Goal: Task Accomplishment & Management: Complete application form

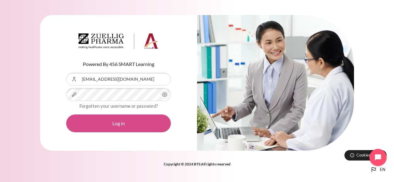
click at [120, 118] on button "Log in" at bounding box center [118, 124] width 105 height 18
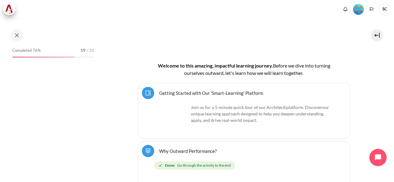
scroll to position [205, 0]
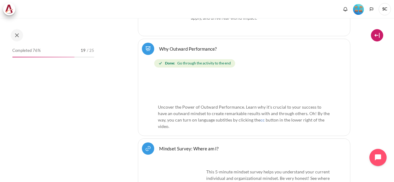
click at [376, 37] on button at bounding box center [377, 35] width 12 height 12
click at [378, 34] on button at bounding box center [377, 35] width 12 height 12
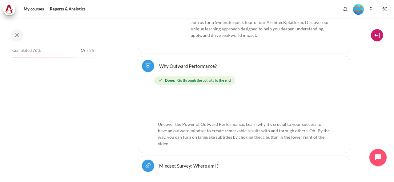
scroll to position [222, 0]
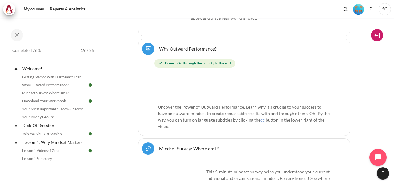
click at [378, 35] on button at bounding box center [377, 35] width 12 height 12
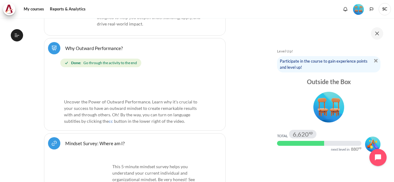
scroll to position [102, 0]
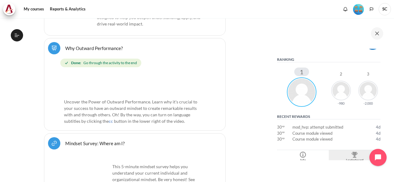
click at [354, 159] on div "Leaderboard" at bounding box center [354, 160] width 49 height 5
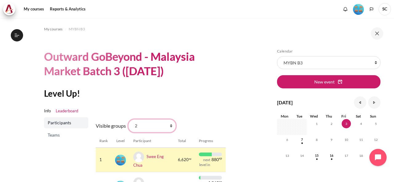
click at [166, 126] on select "All participants 2 1 3 3 4" at bounding box center [151, 126] width 47 height 13
select select "4961"
click at [128, 120] on select "All participants 2 1 3 3 4" at bounding box center [151, 126] width 47 height 13
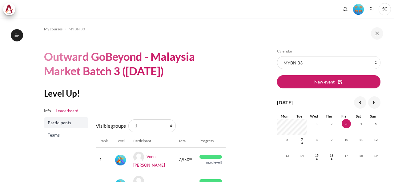
scroll to position [102, 0]
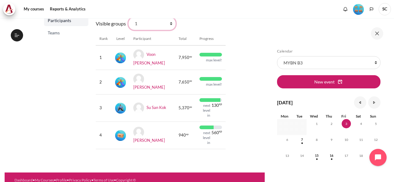
click at [171, 25] on select "All participants 2 1 3 3 4" at bounding box center [151, 23] width 47 height 13
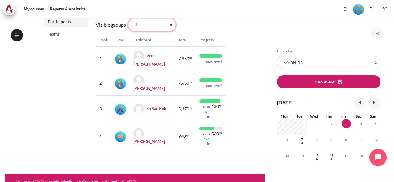
select select "4963"
click at [128, 18] on select "All participants 2 1 3 3 4" at bounding box center [151, 24] width 47 height 13
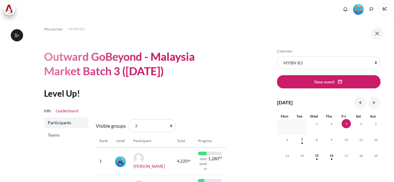
scroll to position [83, 0]
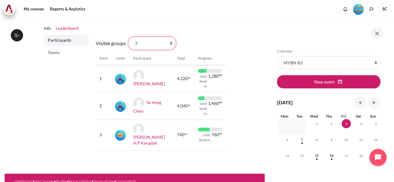
click at [171, 45] on select "All participants 2 1 3 3 4" at bounding box center [151, 43] width 47 height 13
select select "4964"
click at [128, 37] on select "All participants 2 1 3 3 4" at bounding box center [151, 43] width 47 height 13
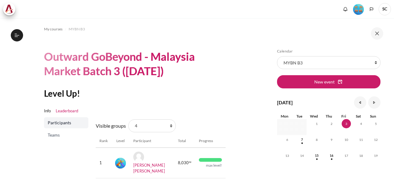
scroll to position [92, 0]
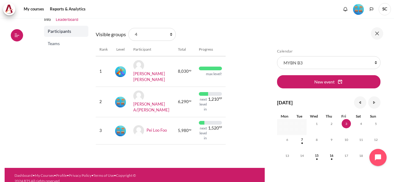
click at [20, 36] on button "Open course index" at bounding box center [17, 35] width 12 height 12
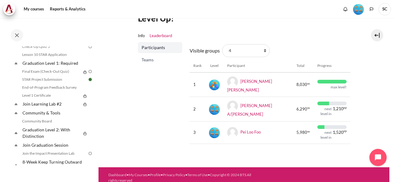
scroll to position [510, 0]
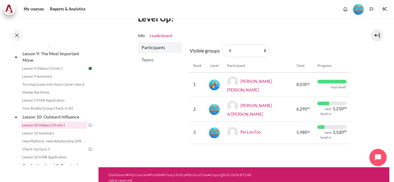
click at [75, 129] on link "Lesson 10 Videos (19 min.)" at bounding box center [53, 125] width 67 height 7
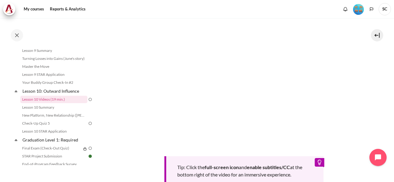
scroll to position [151, 0]
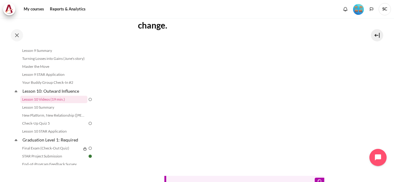
click at [364, 99] on section "My courses MYBN B3 Lesson 10: Outward Influence Lesson 10 Videos (19 min.) Less…" at bounding box center [243, 78] width 291 height 422
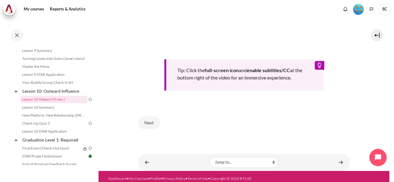
scroll to position [276, 0]
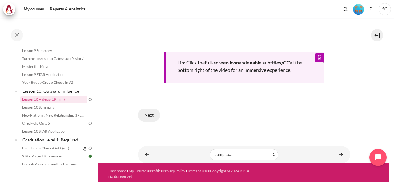
click at [147, 115] on button "Next" at bounding box center [149, 115] width 22 height 13
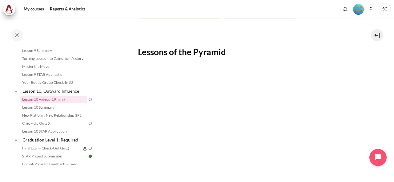
scroll to position [194, 0]
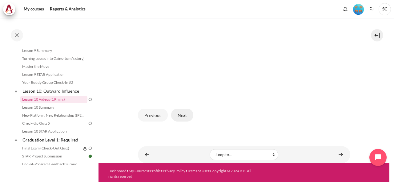
click at [180, 114] on button "Next" at bounding box center [182, 115] width 22 height 13
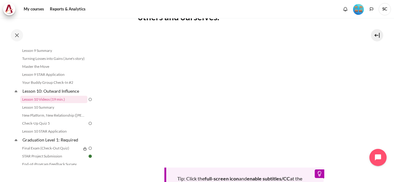
scroll to position [285, 0]
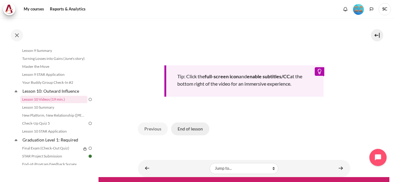
click at [198, 130] on button "End of lesson" at bounding box center [190, 129] width 38 height 13
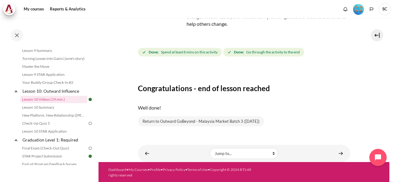
scroll to position [66, 0]
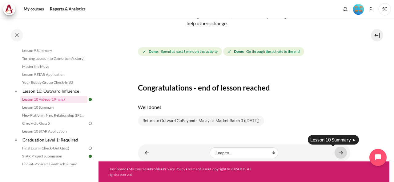
click at [339, 152] on link "Content" at bounding box center [340, 153] width 12 height 12
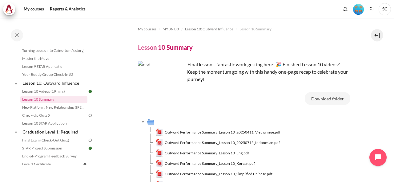
scroll to position [69, 0]
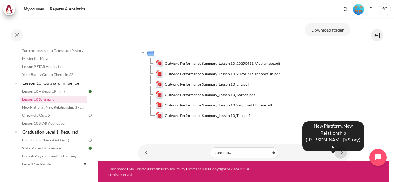
click at [339, 154] on link "Content" at bounding box center [340, 153] width 12 height 12
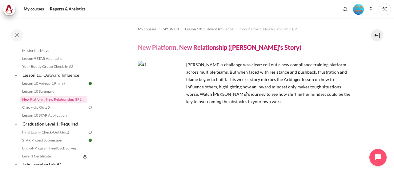
scroll to position [101, 0]
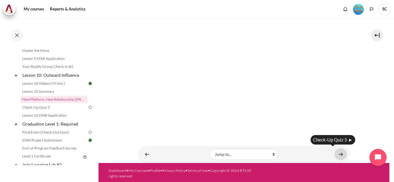
click at [339, 152] on link "Content" at bounding box center [340, 155] width 12 height 12
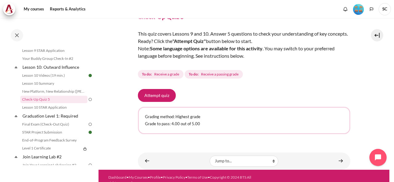
scroll to position [39, 0]
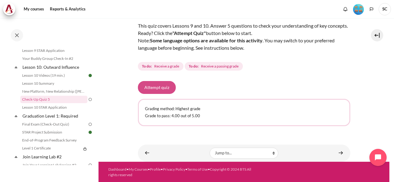
click at [165, 86] on button "Attempt quiz" at bounding box center [157, 87] width 38 height 13
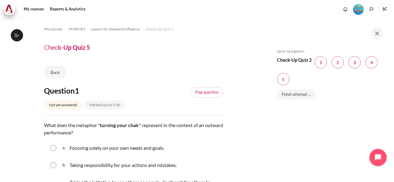
scroll to position [102, 0]
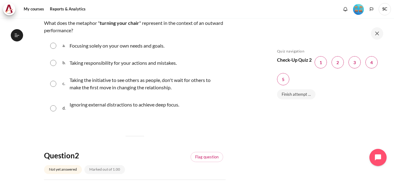
click at [52, 83] on input "Content" at bounding box center [53, 84] width 6 height 6
radio input "true"
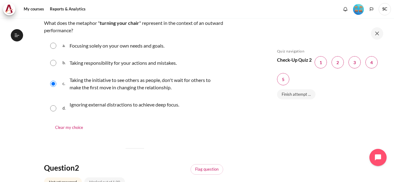
scroll to position [205, 0]
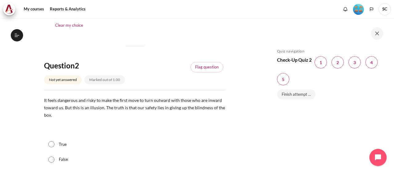
click at [51, 144] on input "True" at bounding box center [51, 145] width 6 height 6
radio input "true"
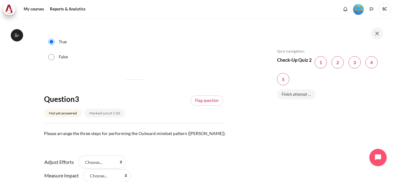
scroll to position [410, 0]
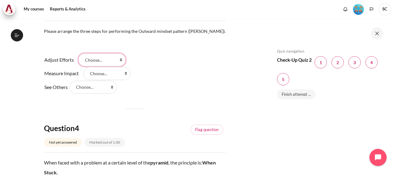
click at [120, 61] on select "Choose... Step 3 (步骤 3) Step 1 (步骤 1) Step 2 (步骤 2 )" at bounding box center [101, 60] width 47 height 13
click at [103, 90] on select "Choose... Step 3 (步骤 3) Step 1 (步骤 1) Step 2 (步骤 2 )" at bounding box center [93, 87] width 47 height 13
select select "2"
click at [74, 81] on select "Choose... Step 3 (步骤 3) Step 1 (步骤 1) Step 2 (步骤 2 )" at bounding box center [93, 87] width 47 height 13
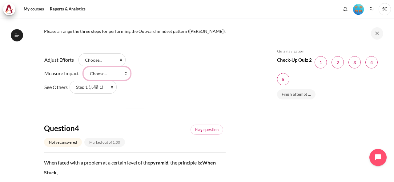
click at [108, 74] on select "Choose... Step 3 (步骤 3) Step 1 (步骤 1) Step 2 (步骤 2 )" at bounding box center [106, 73] width 47 height 13
select select "1"
click at [83, 67] on select "Choose... Step 3 (步骤 3) Step 1 (步骤 1) Step 2 (步骤 2 )" at bounding box center [106, 73] width 47 height 13
click at [111, 60] on select "Choose... Step 3 (步骤 3) Step 1 (步骤 1) Step 2 (步骤 2 )" at bounding box center [101, 60] width 47 height 13
select select "3"
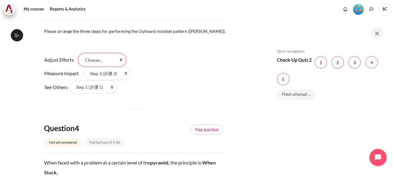
click at [78, 54] on select "Choose... Step 3 (步骤 3) Step 1 (步骤 1) Step 2 (步骤 2 )" at bounding box center [101, 60] width 47 height 13
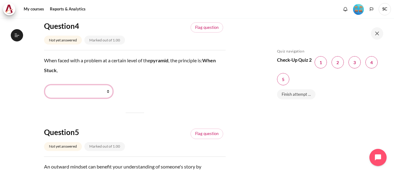
click at [104, 92] on select "Stay Put (保持原位) Go Higher (向上走) Work Harder (更加努力) Go Lower (向下走)" at bounding box center [79, 91] width 68 height 13
select select "4"
click at [45, 85] on select "Stay Put (保持原位) Go Higher (向上走) Work Harder (更加努力) Go Lower (向下走)" at bounding box center [79, 91] width 68 height 13
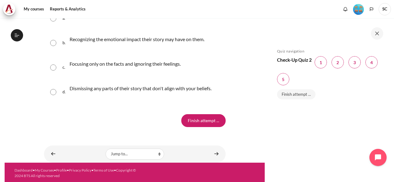
scroll to position [689, 0]
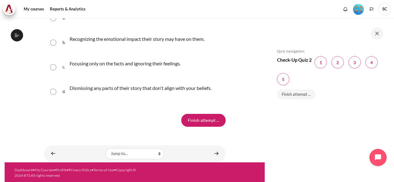
click at [55, 91] on input "Content" at bounding box center [53, 92] width 6 height 6
radio input "true"
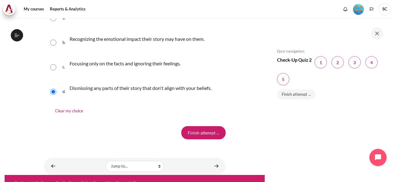
click at [54, 67] on input "Content" at bounding box center [53, 67] width 6 height 6
radio input "true"
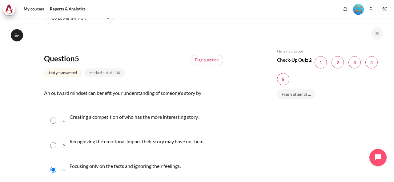
click at [104, 143] on p "Recognizing the emotional impact their story may have on them." at bounding box center [137, 141] width 135 height 7
radio input "true"
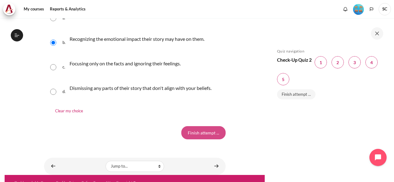
click at [201, 135] on input "Finish attempt ..." at bounding box center [203, 132] width 44 height 13
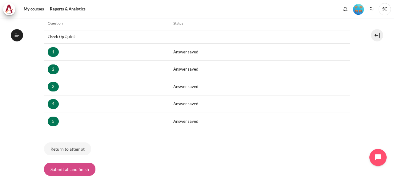
scroll to position [560, 0]
click at [71, 168] on button "Submit all and finish" at bounding box center [69, 169] width 51 height 13
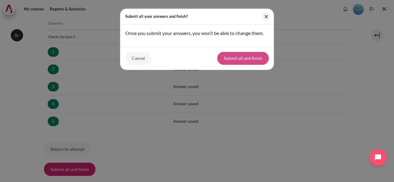
click at [243, 61] on button "Submit all and finish" at bounding box center [242, 58] width 51 height 13
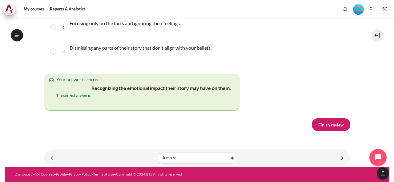
scroll to position [1248, 0]
click at [320, 123] on link "Finish review" at bounding box center [331, 124] width 38 height 13
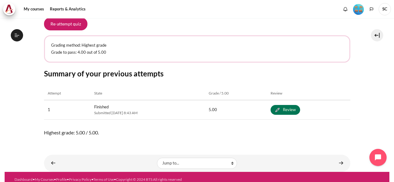
scroll to position [107, 0]
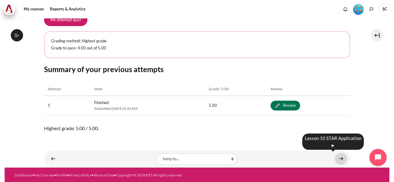
click at [339, 158] on link "Content" at bounding box center [341, 159] width 12 height 12
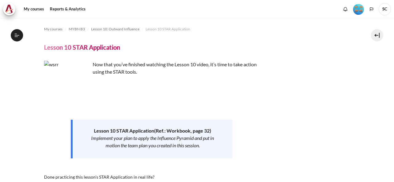
scroll to position [99, 0]
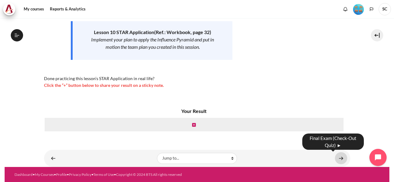
click at [338, 159] on link "Content" at bounding box center [341, 159] width 12 height 12
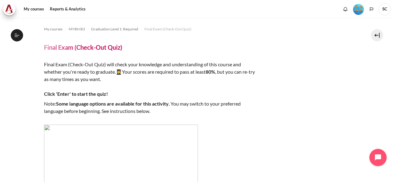
scroll to position [585, 0]
click at [18, 39] on button "Open course index" at bounding box center [17, 35] width 12 height 12
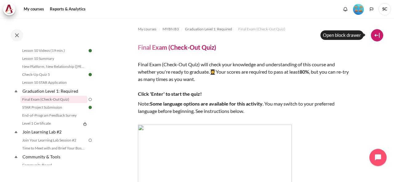
click at [378, 35] on button at bounding box center [377, 35] width 12 height 12
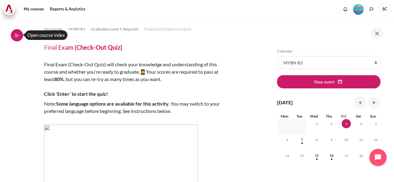
click at [20, 35] on button "Open course index" at bounding box center [17, 35] width 12 height 12
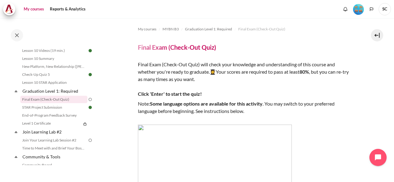
click at [29, 10] on link "My courses" at bounding box center [34, 9] width 25 height 12
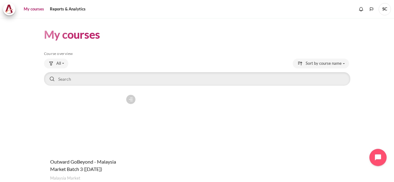
click at [98, 113] on figure "Content" at bounding box center [91, 123] width 95 height 62
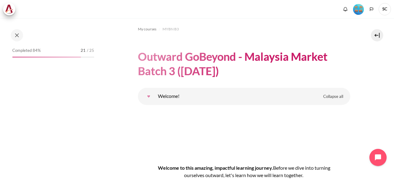
scroll to position [102, 0]
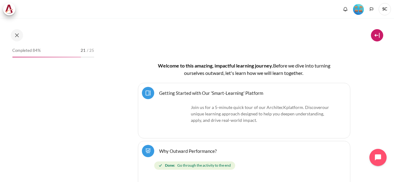
click at [381, 34] on button at bounding box center [377, 35] width 12 height 12
click at [375, 36] on button at bounding box center [377, 35] width 12 height 12
click at [378, 35] on button at bounding box center [377, 35] width 12 height 12
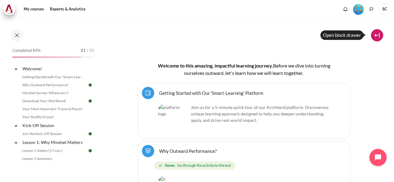
click at [378, 36] on button at bounding box center [377, 35] width 12 height 12
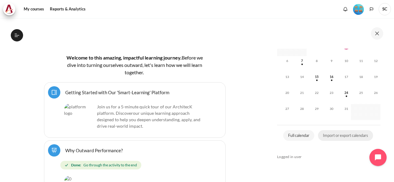
scroll to position [205, 0]
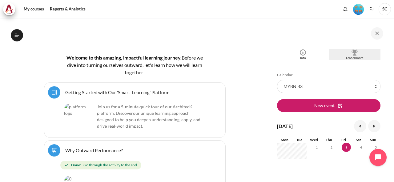
click at [356, 54] on div "Blocks" at bounding box center [354, 53] width 49 height 6
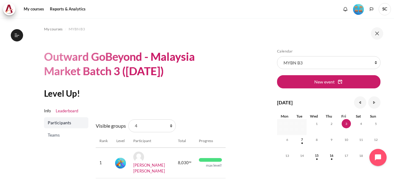
scroll to position [87, 0]
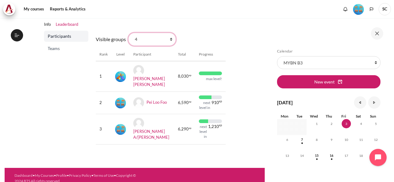
click at [169, 40] on select "All participants 2 1 3 3 4" at bounding box center [151, 39] width 47 height 13
select select "4961"
click at [128, 33] on select "All participants 2 1 3 3 4" at bounding box center [151, 39] width 47 height 13
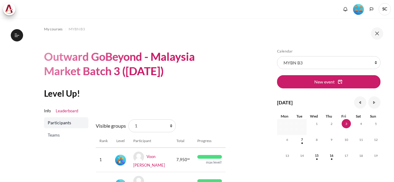
scroll to position [102, 0]
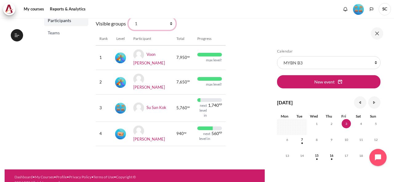
click at [168, 25] on select "All participants 2 1 3 3 4" at bounding box center [151, 23] width 47 height 13
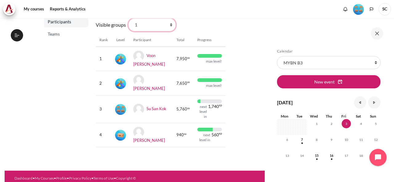
select select "4963"
click at [128, 18] on select "All participants 2 1 3 3 4" at bounding box center [151, 24] width 47 height 13
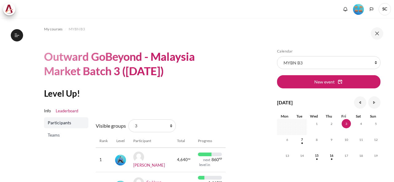
scroll to position [83, 0]
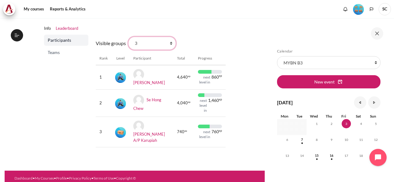
click at [170, 43] on select "All participants 2 1 3 3 4" at bounding box center [151, 43] width 47 height 13
select select "4964"
click at [128, 37] on select "All participants 2 1 3 3 4" at bounding box center [151, 43] width 47 height 13
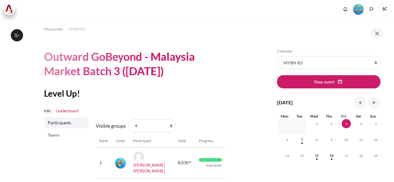
scroll to position [87, 0]
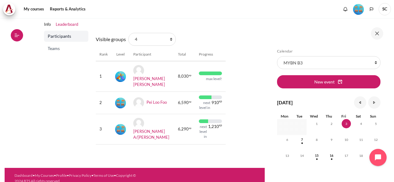
click at [20, 37] on button "Open course index" at bounding box center [17, 35] width 12 height 12
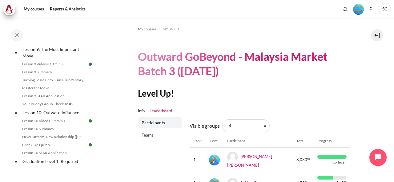
scroll to position [615, 0]
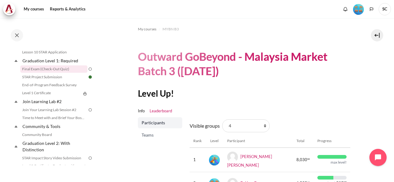
click at [69, 73] on link "Final Exam (Check-Out Quiz)" at bounding box center [53, 69] width 67 height 7
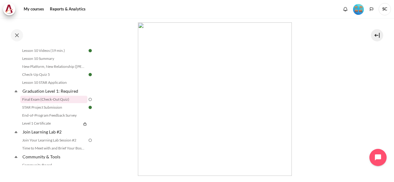
scroll to position [205, 0]
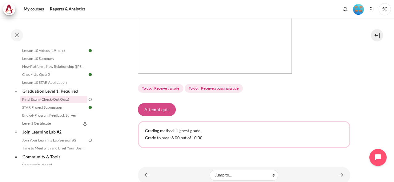
click at [152, 111] on button "Attempt quiz" at bounding box center [157, 109] width 38 height 13
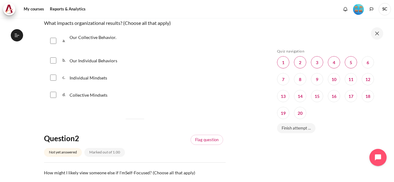
scroll to position [585, 0]
click at [377, 31] on button at bounding box center [377, 33] width 12 height 12
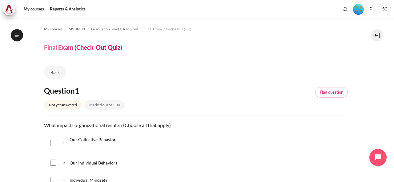
scroll to position [102, 0]
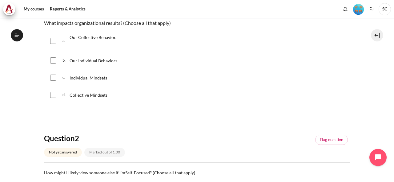
click at [53, 42] on input "Content" at bounding box center [53, 41] width 6 height 6
checkbox input "true"
click at [53, 59] on input "Content" at bounding box center [53, 61] width 6 height 6
checkbox input "true"
click at [53, 74] on div "c. Individual Mindsets" at bounding box center [197, 78] width 306 height 16
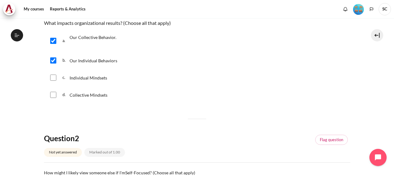
click at [53, 80] on input "Content" at bounding box center [53, 78] width 6 height 6
checkbox input "true"
click at [55, 94] on input "Content" at bounding box center [53, 95] width 6 height 6
checkbox input "true"
click at [51, 42] on input "Content" at bounding box center [53, 41] width 6 height 6
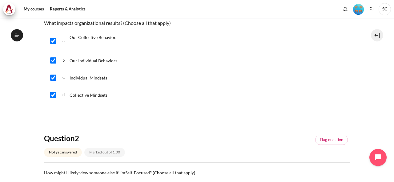
checkbox input "false"
click at [54, 91] on div "d. Collective Mindsets" at bounding box center [197, 95] width 306 height 16
click at [54, 95] on input "Content" at bounding box center [53, 95] width 6 height 6
checkbox input "false"
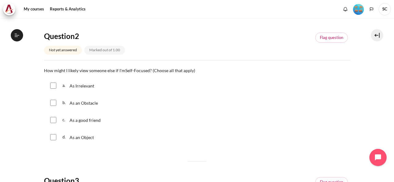
click at [86, 140] on p "As an Object" at bounding box center [84, 137] width 28 height 7
checkbox input "true"
click at [88, 103] on span "As an Obstacle" at bounding box center [84, 103] width 28 height 5
click at [85, 104] on span "As an Obstacle" at bounding box center [84, 103] width 28 height 5
click at [54, 102] on input "Content" at bounding box center [53, 103] width 6 height 6
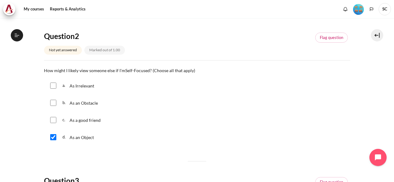
checkbox input "true"
click at [54, 86] on input "Content" at bounding box center [53, 86] width 6 height 6
checkbox input "true"
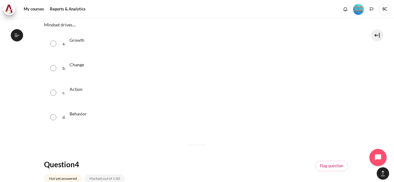
scroll to position [382, 0]
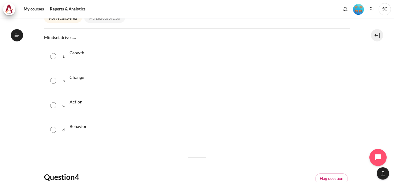
click at [55, 82] on input "Content" at bounding box center [53, 81] width 6 height 6
radio input "true"
click at [54, 131] on input "Content" at bounding box center [53, 130] width 6 height 6
radio input "true"
click at [54, 107] on input "Content" at bounding box center [53, 105] width 6 height 6
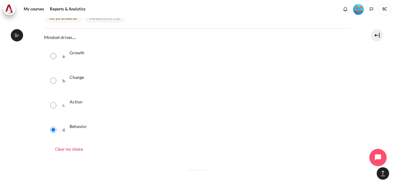
radio input "true"
click at [52, 129] on input "Content" at bounding box center [53, 130] width 6 height 6
radio input "true"
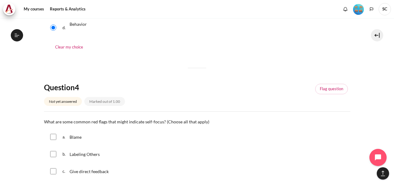
scroll to position [587, 0]
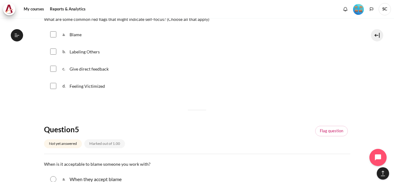
click at [79, 35] on span "Blame" at bounding box center [76, 34] width 12 height 5
checkbox input "true"
click at [55, 52] on input "Content" at bounding box center [53, 52] width 6 height 6
checkbox input "true"
click at [53, 70] on input "Content" at bounding box center [53, 69] width 6 height 6
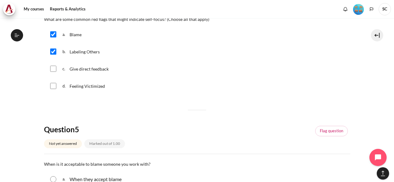
checkbox input "true"
click at [55, 84] on input "Content" at bounding box center [53, 86] width 6 height 6
checkbox input "true"
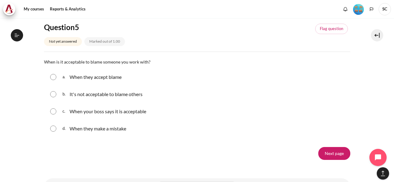
click at [53, 129] on input "Content" at bounding box center [53, 129] width 6 height 6
radio input "true"
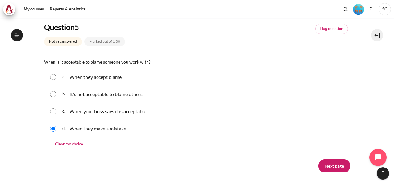
click at [55, 111] on input "Content" at bounding box center [53, 112] width 6 height 6
radio input "true"
click at [53, 128] on input "Content" at bounding box center [53, 129] width 6 height 6
radio input "true"
click at [50, 95] on input "Content" at bounding box center [53, 94] width 6 height 6
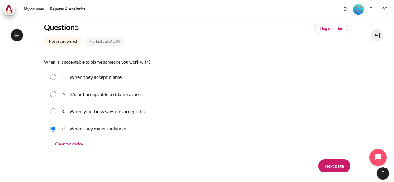
radio input "true"
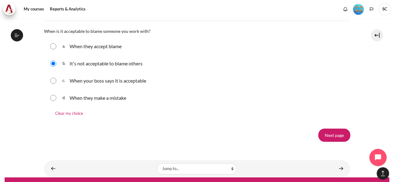
scroll to position [730, 0]
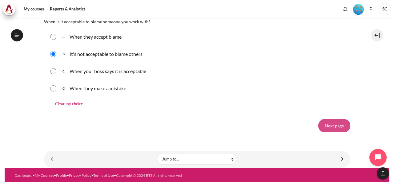
click at [337, 123] on input "Next page" at bounding box center [334, 125] width 32 height 13
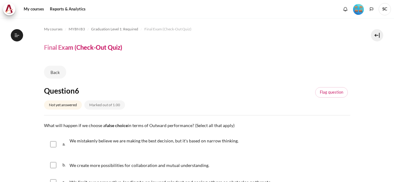
scroll to position [102, 0]
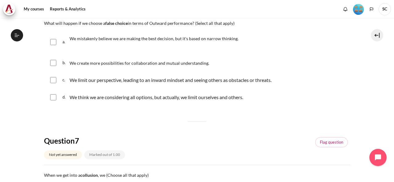
click at [51, 42] on input "Content" at bounding box center [53, 42] width 6 height 6
checkbox input "true"
click at [54, 61] on input "Content" at bounding box center [53, 63] width 6 height 6
checkbox input "true"
click at [49, 82] on div "c. We limit our perspective, leading to an inward mindset and seeing others as …" at bounding box center [197, 80] width 306 height 16
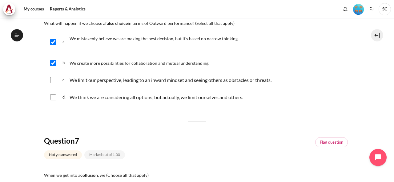
click at [54, 81] on input "Content" at bounding box center [53, 80] width 6 height 6
checkbox input "true"
click at [54, 94] on input "Content" at bounding box center [53, 97] width 6 height 6
checkbox input "true"
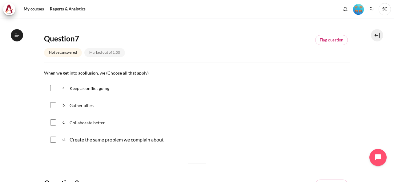
click at [55, 88] on input "Content" at bounding box center [53, 88] width 6 height 6
checkbox input "true"
click at [56, 105] on input "Content" at bounding box center [53, 105] width 6 height 6
checkbox input "true"
click at [55, 139] on input "Content" at bounding box center [53, 140] width 6 height 6
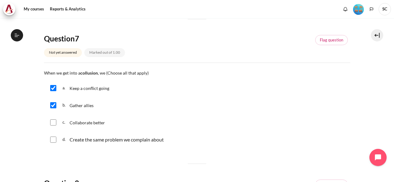
checkbox input "true"
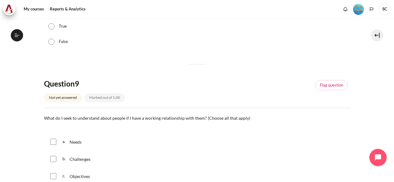
scroll to position [308, 0]
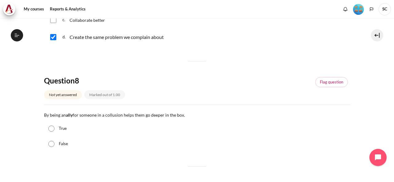
click at [55, 142] on div "False" at bounding box center [197, 144] width 306 height 15
click at [51, 144] on input "False" at bounding box center [51, 144] width 6 height 6
radio input "true"
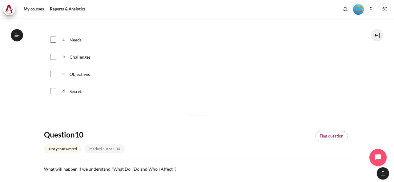
scroll to position [410, 0]
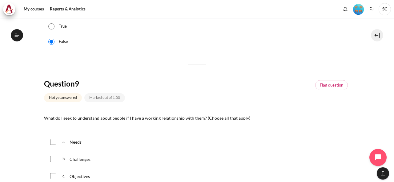
click at [74, 142] on span "Needs" at bounding box center [76, 142] width 12 height 5
checkbox input "true"
click at [57, 157] on div "b. Challenges" at bounding box center [197, 159] width 306 height 16
click at [55, 158] on input "Content" at bounding box center [53, 159] width 6 height 6
checkbox input "true"
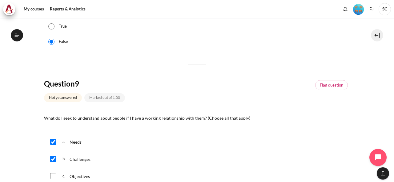
scroll to position [513, 0]
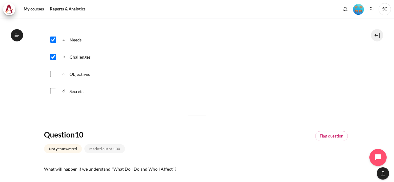
click at [54, 76] on input "Content" at bounding box center [53, 74] width 6 height 6
checkbox input "true"
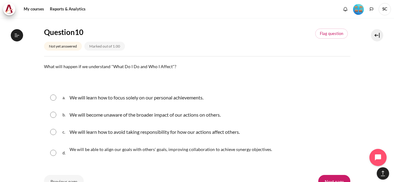
click at [56, 97] on div "a. We will learn how to focus solely on our personal achievements." at bounding box center [197, 98] width 306 height 16
click at [55, 98] on input "Content" at bounding box center [53, 98] width 6 height 6
radio input "true"
click at [56, 134] on div "c. We will learn how to avoid taking responsibility for how our actions affect …" at bounding box center [197, 132] width 306 height 16
click at [54, 133] on input "Content" at bounding box center [53, 132] width 6 height 6
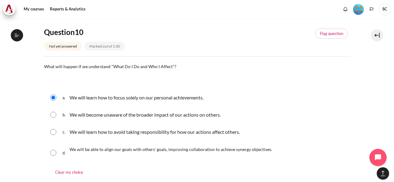
radio input "true"
click at [89, 147] on span "We will be able to align our goals with others' goals, improving collaboration …" at bounding box center [171, 149] width 202 height 5
radio input "true"
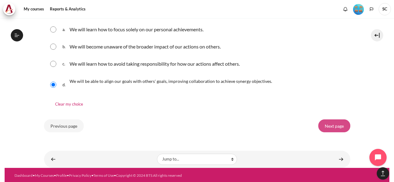
click at [333, 123] on input "Next page" at bounding box center [334, 126] width 32 height 13
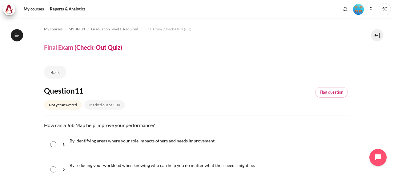
scroll to position [102, 0]
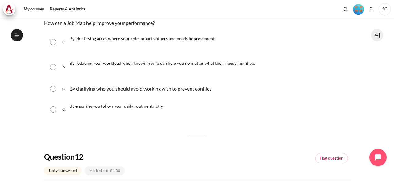
click at [54, 43] on input "Content" at bounding box center [53, 42] width 6 height 6
radio input "true"
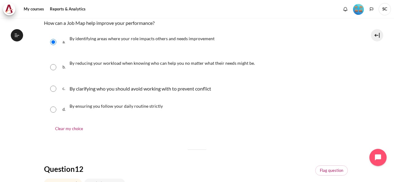
click at [55, 68] on input "Content" at bounding box center [53, 67] width 6 height 6
radio input "true"
click at [98, 41] on p "By identifying areas where your role impacts others and needs improvement" at bounding box center [142, 38] width 145 height 7
radio input "true"
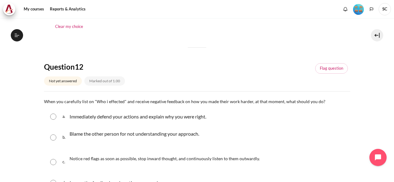
scroll to position [308, 0]
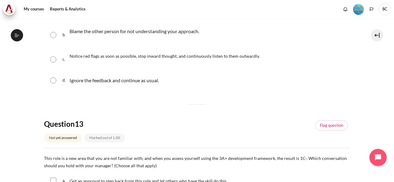
click at [124, 57] on span "Notice red flags as soon as possible, stop inward thought, and continuously lis…" at bounding box center [165, 56] width 190 height 5
radio input "true"
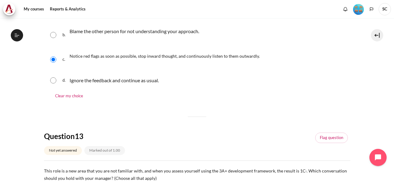
scroll to position [410, 0]
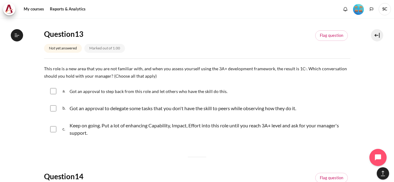
click at [54, 128] on input "Content" at bounding box center [53, 129] width 6 height 6
checkbox input "true"
click at [52, 107] on input "Content" at bounding box center [53, 109] width 6 height 6
checkbox input "true"
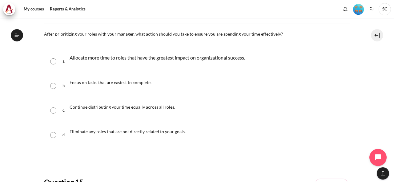
scroll to position [584, 0]
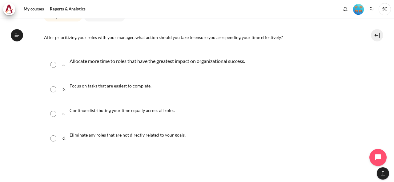
click at [114, 64] on p "Allocate more time to roles that have the greatest impact on organizational suc…" at bounding box center [157, 61] width 175 height 7
radio input "true"
click at [105, 113] on p "Continue distributing your time equally across all roles." at bounding box center [123, 110] width 106 height 7
radio input "true"
click at [108, 61] on p "Allocate more time to roles that have the greatest impact on organizational suc…" at bounding box center [157, 61] width 175 height 7
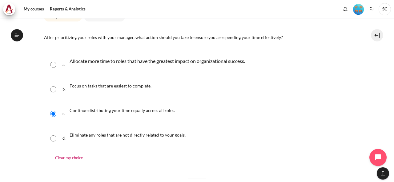
radio input "true"
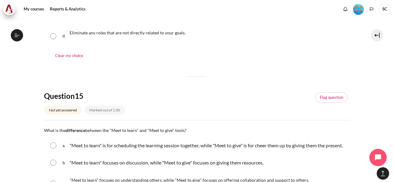
scroll to position [789, 0]
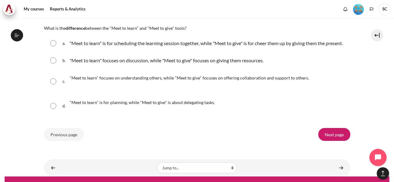
click at [124, 81] on span ""Meet to learn" focuses on understanding others, while "Meet to give" focuses o…" at bounding box center [189, 77] width 239 height 5
radio input "true"
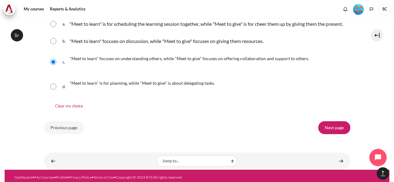
scroll to position [818, 0]
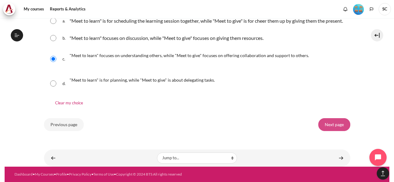
click at [334, 123] on input "Next page" at bounding box center [334, 124] width 32 height 13
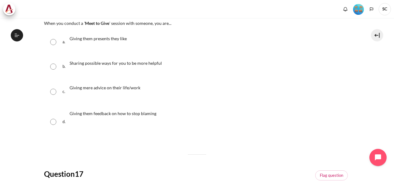
scroll to position [585, 0]
click at [128, 65] on span "Sharing possible ways for you to be more helpful" at bounding box center [116, 63] width 92 height 5
radio input "true"
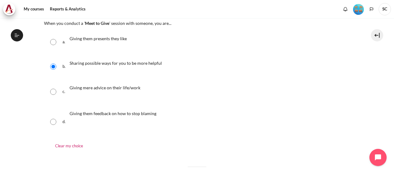
click at [117, 115] on span "Giving them feedback on how to stop blaming" at bounding box center [113, 113] width 87 height 5
radio input "true"
click at [92, 68] on div "Sharing possible ways for you to be more helpful" at bounding box center [116, 66] width 93 height 17
radio input "true"
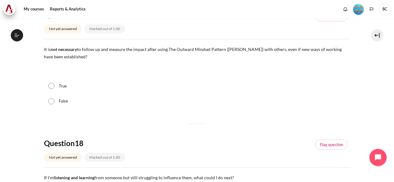
scroll to position [273, 0]
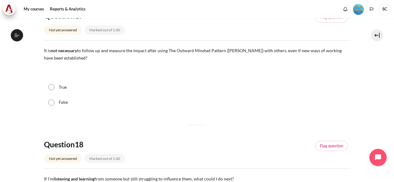
click at [62, 103] on label "False" at bounding box center [63, 103] width 9 height 6
click at [54, 103] on input "False" at bounding box center [51, 103] width 6 height 6
radio input "true"
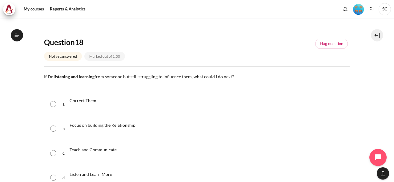
scroll to position [478, 0]
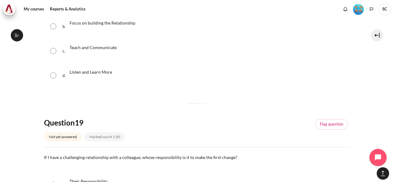
click at [55, 75] on input "Content" at bounding box center [53, 76] width 6 height 6
radio input "true"
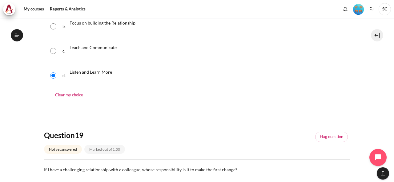
scroll to position [376, 0]
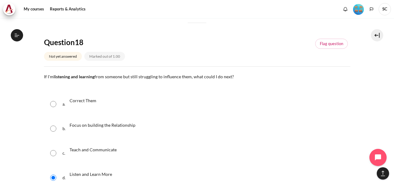
click at [56, 128] on div "b. Focus on building the Relationship" at bounding box center [197, 128] width 306 height 23
click at [55, 128] on input "Content" at bounding box center [53, 129] width 6 height 6
radio input "true"
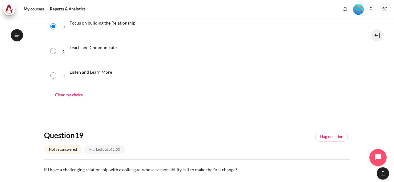
scroll to position [581, 0]
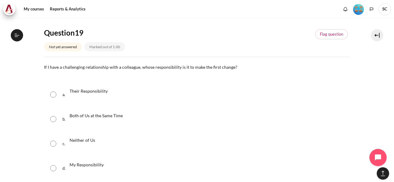
click at [99, 163] on span "My Responsibility" at bounding box center [87, 164] width 34 height 5
radio input "true"
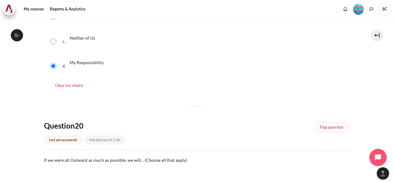
scroll to position [786, 0]
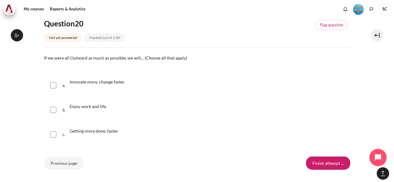
click at [100, 112] on div "Enjoy work and life" at bounding box center [88, 110] width 37 height 17
checkbox input "true"
click at [74, 84] on p "Innovate more, change faster" at bounding box center [97, 81] width 55 height 7
checkbox input "true"
click at [79, 132] on span "Getting more done, faster" at bounding box center [94, 131] width 49 height 5
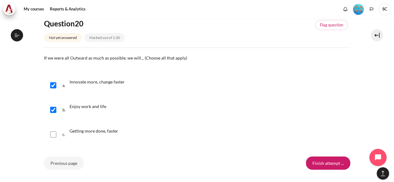
checkbox input "true"
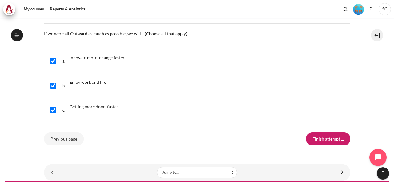
scroll to position [823, 0]
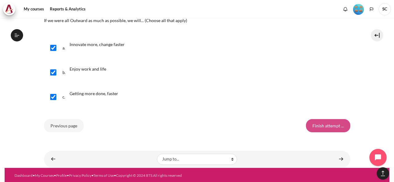
click at [324, 122] on input "Finish attempt ..." at bounding box center [328, 125] width 44 height 13
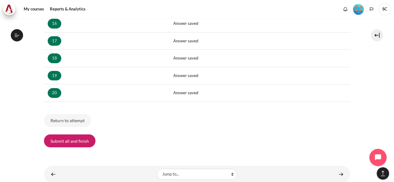
scroll to position [392, 0]
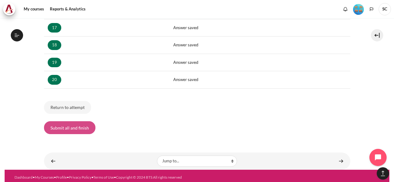
click at [82, 128] on button "Submit all and finish" at bounding box center [69, 128] width 51 height 13
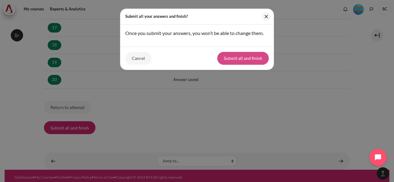
click at [259, 59] on button "Submit all and finish" at bounding box center [242, 58] width 51 height 13
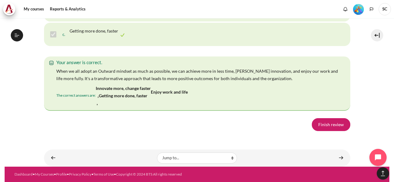
scroll to position [4820, 0]
click at [325, 125] on link "Finish review" at bounding box center [331, 124] width 38 height 13
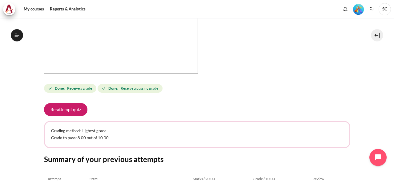
scroll to position [102, 0]
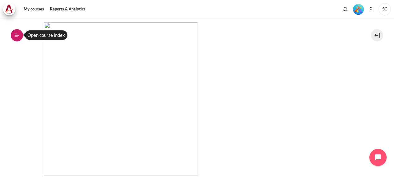
click at [18, 35] on icon at bounding box center [17, 35] width 5 height 0
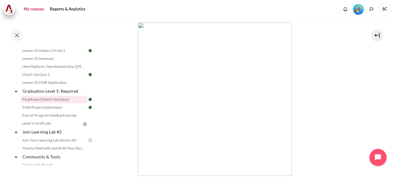
click at [38, 10] on link "My courses" at bounding box center [34, 9] width 25 height 12
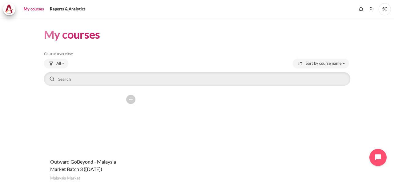
click at [105, 124] on figure "Content" at bounding box center [91, 123] width 95 height 62
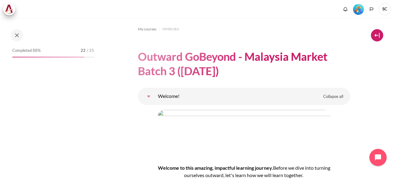
click at [376, 37] on button at bounding box center [377, 35] width 12 height 12
click at [376, 36] on button at bounding box center [377, 35] width 12 height 12
click at [377, 36] on button at bounding box center [377, 35] width 12 height 12
click at [375, 37] on button at bounding box center [377, 35] width 12 height 12
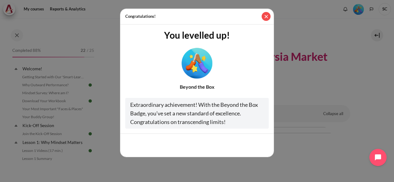
click at [266, 18] on button "Close" at bounding box center [266, 16] width 9 height 9
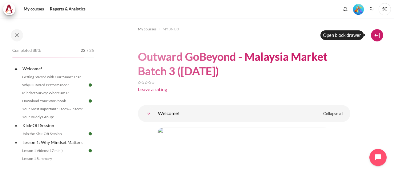
click at [375, 36] on button at bounding box center [377, 35] width 12 height 12
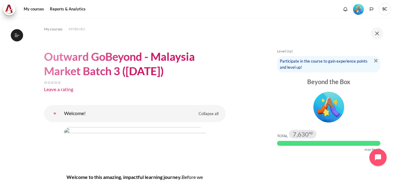
scroll to position [102, 0]
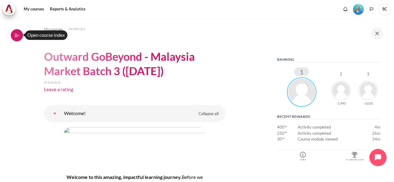
click at [17, 38] on icon at bounding box center [17, 36] width 6 height 6
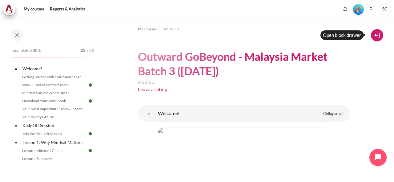
click at [376, 39] on button at bounding box center [377, 35] width 12 height 12
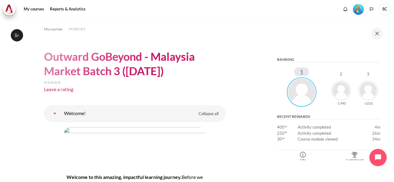
scroll to position [205, 0]
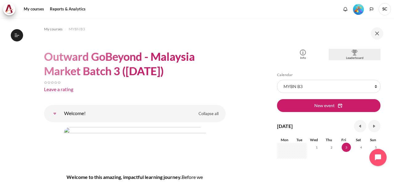
click at [352, 56] on div "Leaderboard" at bounding box center [354, 58] width 49 height 5
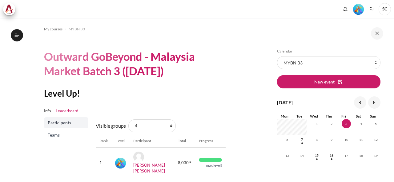
scroll to position [87, 0]
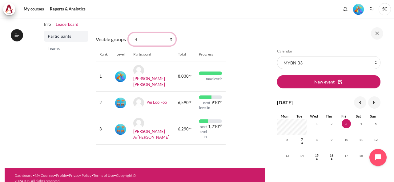
click at [168, 40] on select "All participants 2 1 3 3 4" at bounding box center [151, 39] width 47 height 13
select select "4962"
click at [128, 33] on select "All participants 2 1 3 3 4" at bounding box center [151, 39] width 47 height 13
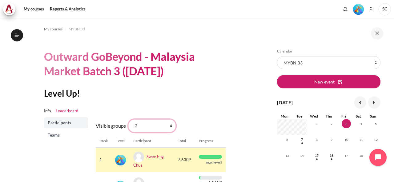
click at [167, 124] on select "All participants 2 1 3 3 4" at bounding box center [151, 126] width 47 height 13
select select "4961"
click at [128, 120] on select "All participants 2 1 3 3 4" at bounding box center [151, 126] width 47 height 13
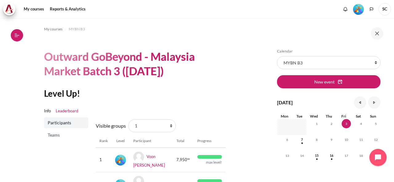
click at [20, 39] on button "Open course index" at bounding box center [17, 35] width 12 height 12
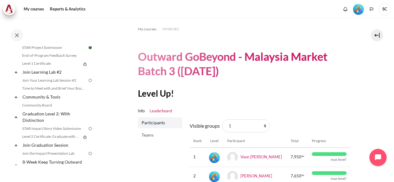
scroll to position [542, 0]
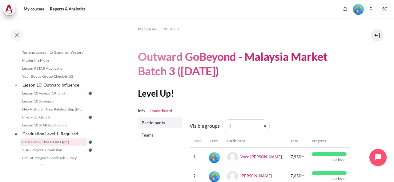
click at [73, 146] on link "Final Exam (Check-Out Quiz)" at bounding box center [53, 142] width 67 height 7
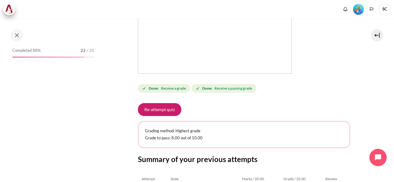
scroll to position [585, 0]
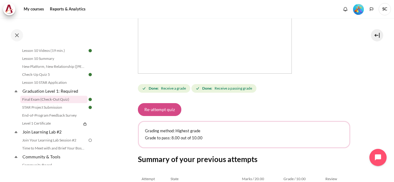
click at [154, 110] on button "Re-attempt quiz" at bounding box center [159, 109] width 43 height 13
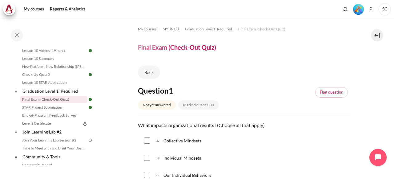
scroll to position [102, 0]
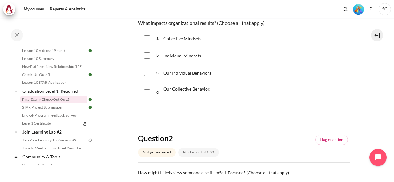
click at [180, 91] on div "Our Collective Behavior." at bounding box center [186, 92] width 47 height 15
checkbox input "true"
click at [183, 76] on p "Our Individual Behaviors" at bounding box center [188, 72] width 51 height 7
checkbox input "true"
click at [186, 56] on span "Individual Mindsets" at bounding box center [182, 55] width 38 height 5
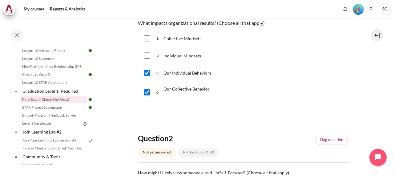
checkbox input "true"
click at [190, 44] on div "a. Collective Mindsets" at bounding box center [244, 38] width 212 height 16
click at [190, 43] on div "a. Collective Mindsets" at bounding box center [244, 38] width 212 height 16
click at [190, 41] on p "Collective Mindsets" at bounding box center [184, 38] width 42 height 7
checkbox input "true"
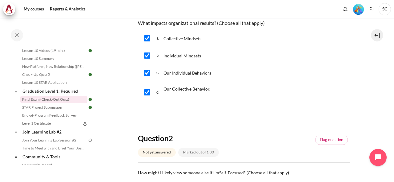
scroll to position [205, 0]
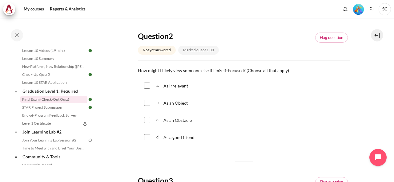
click at [180, 104] on span "As an Object" at bounding box center [175, 103] width 24 height 5
checkbox input "true"
click at [182, 87] on span "As Irrelevant" at bounding box center [175, 85] width 25 height 5
checkbox input "true"
click at [182, 122] on span "As an Obstacle" at bounding box center [177, 120] width 28 height 5
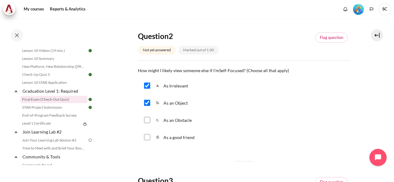
checkbox input "true"
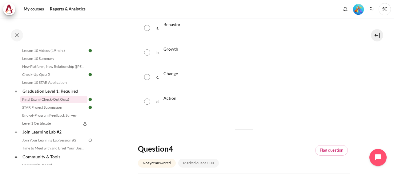
scroll to position [308, 0]
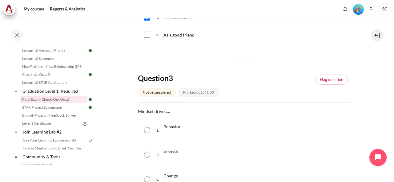
click at [166, 129] on span "Behavior" at bounding box center [171, 126] width 17 height 5
radio input "true"
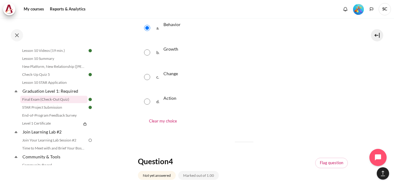
click at [173, 78] on div "Change" at bounding box center [170, 77] width 14 height 17
radio input "true"
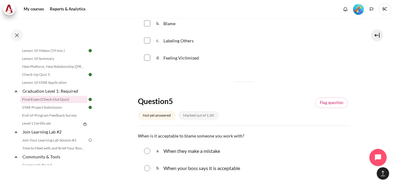
scroll to position [513, 0]
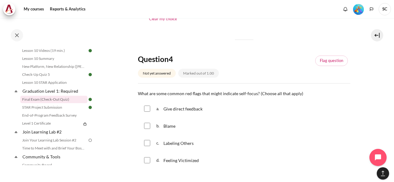
click at [171, 124] on span "Blame" at bounding box center [169, 126] width 12 height 5
checkbox input "true"
click at [175, 142] on span "Labeling Others" at bounding box center [178, 143] width 30 height 5
checkbox input "true"
click at [178, 160] on span "Feeling Victimized" at bounding box center [180, 160] width 35 height 5
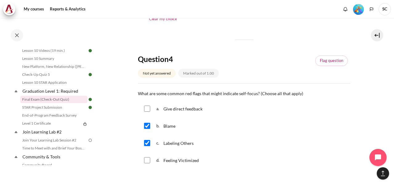
checkbox input "true"
click at [185, 110] on span "Give direct feedback" at bounding box center [182, 108] width 39 height 5
checkbox input "true"
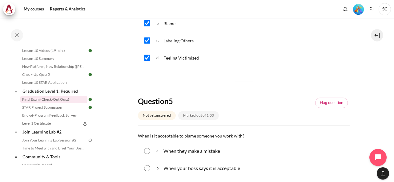
scroll to position [718, 0]
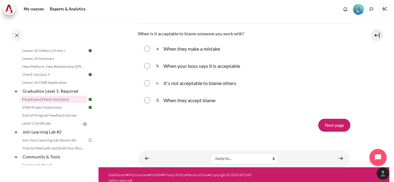
click at [198, 80] on p "It's not acceptable to blame others" at bounding box center [199, 83] width 73 height 7
radio input "true"
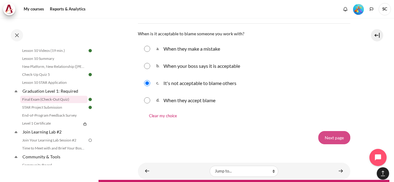
click at [333, 137] on input "Next page" at bounding box center [334, 137] width 32 height 13
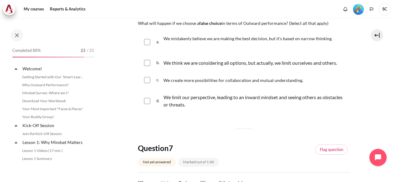
scroll to position [585, 0]
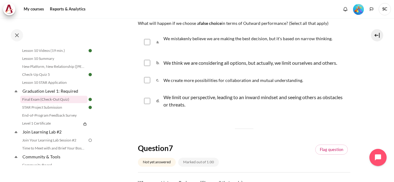
click at [254, 40] on span "We mistakenly believe we are making the best decision, but it's based on narrow…" at bounding box center [247, 38] width 169 height 5
checkbox input "true"
click at [236, 61] on p "We think we are considering all options, but actually, we limit ourselves and o…" at bounding box center [250, 62] width 174 height 7
checkbox input "true"
click at [227, 98] on p "We limit our perspective, leading to an inward mindset and seeing others as obs…" at bounding box center [255, 101] width 184 height 15
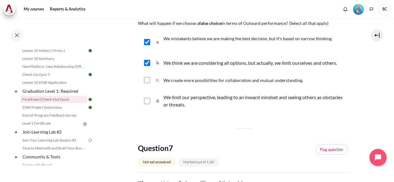
checkbox input "true"
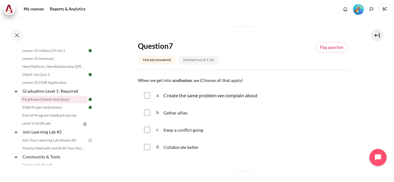
click at [170, 114] on span "Gather allies" at bounding box center [175, 112] width 24 height 5
checkbox input "true"
click at [174, 131] on span "Keep a conflict going" at bounding box center [183, 130] width 40 height 5
checkbox input "true"
click at [172, 98] on div "Create the same problem we complain about" at bounding box center [210, 95] width 94 height 7
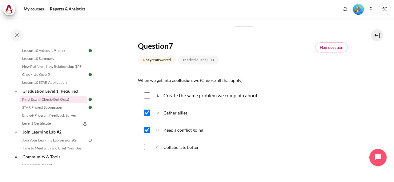
checkbox input "true"
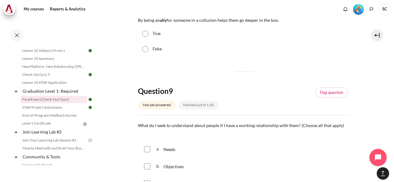
scroll to position [513, 0]
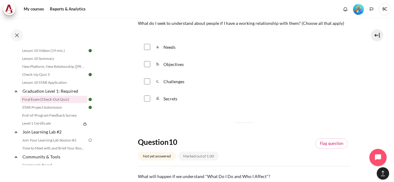
click at [173, 48] on span "Needs" at bounding box center [169, 47] width 12 height 5
checkbox input "true"
click at [172, 62] on span "Objectives" at bounding box center [173, 64] width 20 height 5
checkbox input "true"
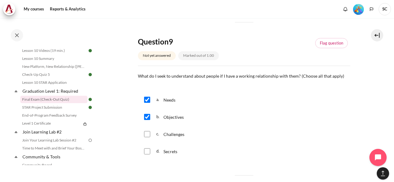
scroll to position [468, 0]
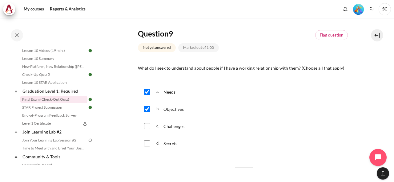
click at [166, 126] on span "Challenges" at bounding box center [173, 126] width 21 height 5
checkbox input "true"
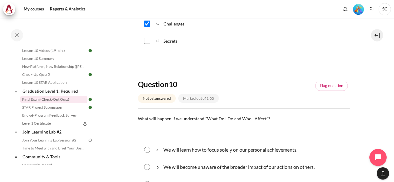
scroll to position [673, 0]
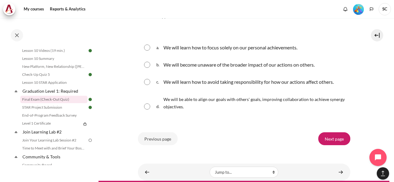
click at [210, 48] on p "We will learn how to focus solely on our personal achievements." at bounding box center [230, 47] width 134 height 7
radio input "true"
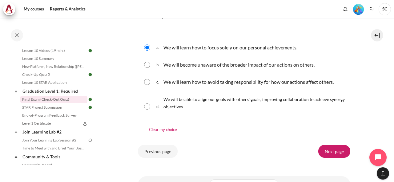
click at [197, 63] on p "We will become unaware of the broader impact of our actions on others." at bounding box center [238, 64] width 151 height 7
radio input "true"
click at [257, 82] on p "We will learn how to avoid taking responsibility for how our actions affect oth…" at bounding box center [248, 81] width 170 height 7
radio input "true"
click at [262, 98] on span "We will be able to align our goals with others' goals, improving collaboration …" at bounding box center [253, 103] width 181 height 13
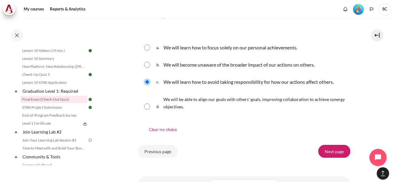
radio input "true"
click at [332, 153] on input "Next page" at bounding box center [334, 151] width 32 height 13
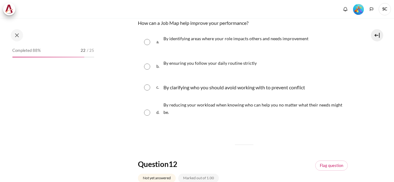
scroll to position [585, 0]
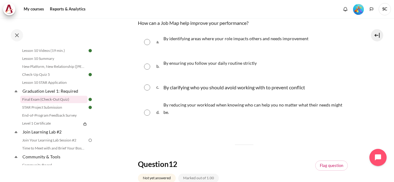
click at [210, 105] on span "By reducing your workload when knowing who can help you no matter what their ne…" at bounding box center [252, 108] width 179 height 13
radio input "true"
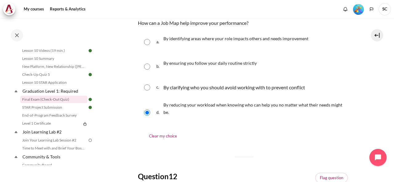
click at [152, 84] on div "c. By clarifying who you should avoid working with to prevent conflict" at bounding box center [244, 88] width 212 height 16
click at [147, 88] on input "Content" at bounding box center [147, 88] width 6 height 6
radio input "true"
click at [250, 40] on span "By identifying areas where your role impacts others and needs improvement" at bounding box center [235, 38] width 145 height 5
radio input "true"
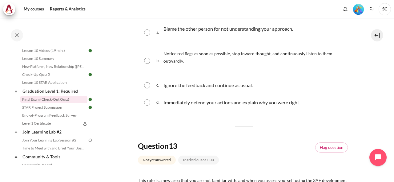
scroll to position [283, 0]
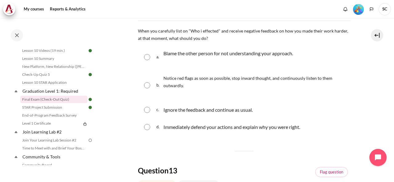
click at [242, 80] on span "Notice red flags as soon as possible, stop inward thought, and continuously lis…" at bounding box center [247, 82] width 169 height 13
radio input "true"
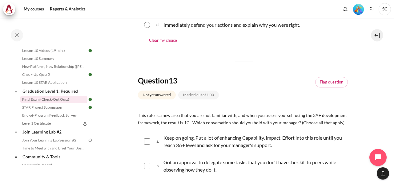
scroll to position [488, 0]
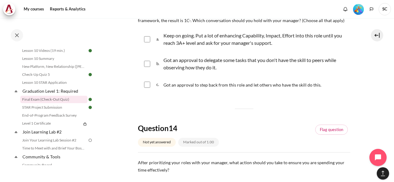
click at [177, 39] on p "Keep on going. Put a lot of enhancing Capability, Impact, Effort into this role…" at bounding box center [255, 39] width 184 height 15
checkbox input "true"
click at [176, 60] on p "Got an approval to delegate some tasks that you don't have the skill to peers w…" at bounding box center [255, 64] width 184 height 15
checkbox input "true"
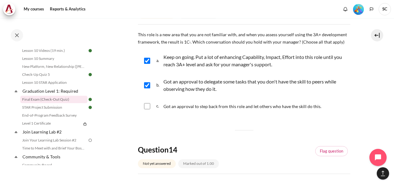
click at [210, 107] on span "Got an approval to step back from this role and let others who have the skill d…" at bounding box center [242, 106] width 158 height 5
checkbox input "true"
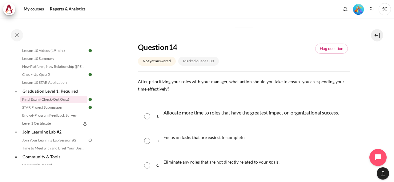
click at [191, 113] on p "Allocate more time to roles that have the greatest impact on organizational suc…" at bounding box center [250, 112] width 175 height 7
radio input "true"
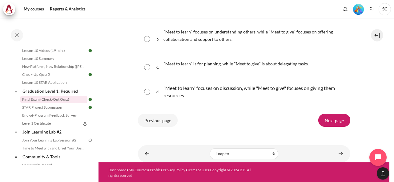
scroll to position [760, 0]
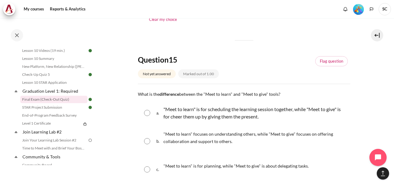
click at [207, 142] on span ""Meet to learn" focuses on understanding others, while "Meet to give" focuses o…" at bounding box center [248, 138] width 170 height 13
radio input "true"
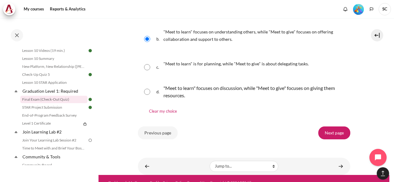
scroll to position [875, 0]
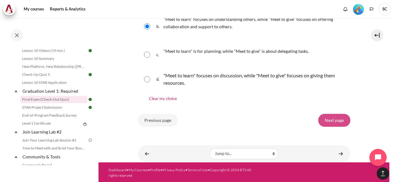
click at [333, 119] on input "Next page" at bounding box center [334, 120] width 32 height 13
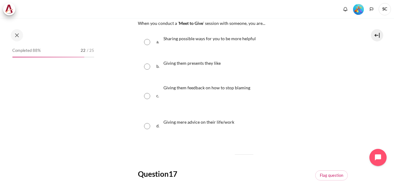
scroll to position [585, 0]
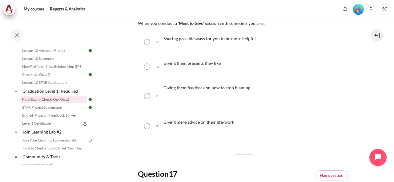
click at [198, 39] on span "Sharing possible ways for you to be more helpful" at bounding box center [209, 38] width 92 height 5
radio input "true"
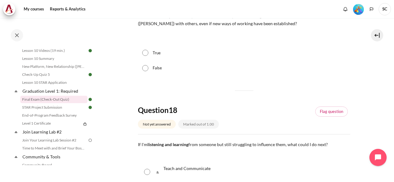
scroll to position [205, 0]
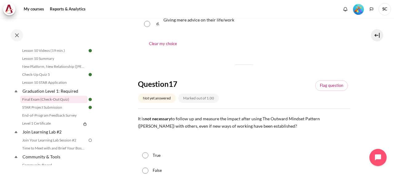
click at [161, 170] on label "False" at bounding box center [157, 171] width 9 height 6
click at [148, 170] on input "False" at bounding box center [145, 171] width 6 height 6
radio input "true"
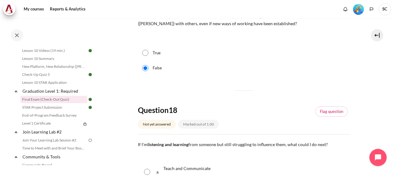
scroll to position [410, 0]
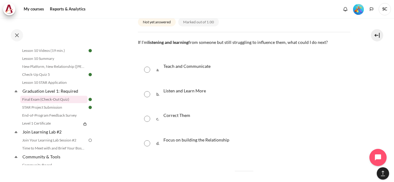
click at [190, 142] on span "Focus on building the Relationship" at bounding box center [196, 140] width 66 height 5
radio input "true"
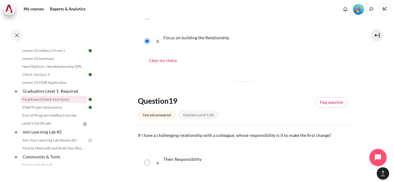
scroll to position [615, 0]
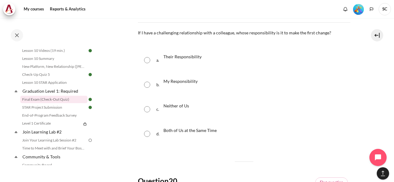
click at [174, 83] on span "My Responsibility" at bounding box center [180, 81] width 34 height 5
radio input "true"
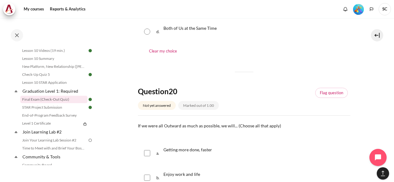
scroll to position [820, 0]
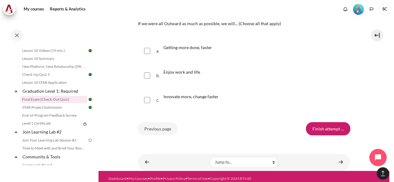
click at [193, 49] on span "Getting more done, faster" at bounding box center [187, 47] width 49 height 5
checkbox input "true"
click at [182, 70] on span "Enjoy work and life" at bounding box center [181, 72] width 37 height 5
checkbox input "true"
click at [179, 94] on span "Innovate more, change faster" at bounding box center [190, 96] width 55 height 5
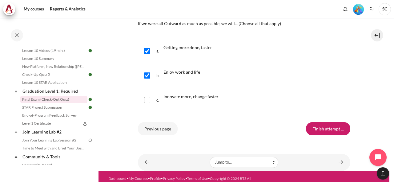
checkbox input "true"
click at [332, 129] on input "Finish attempt ..." at bounding box center [328, 128] width 44 height 13
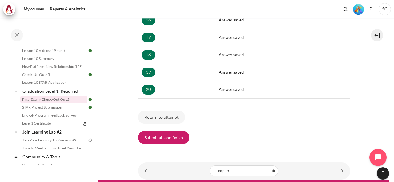
scroll to position [398, 0]
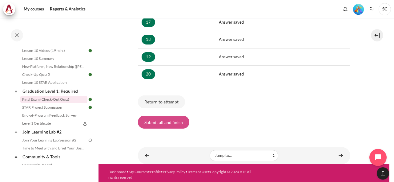
click at [174, 122] on button "Submit all and finish" at bounding box center [163, 122] width 51 height 13
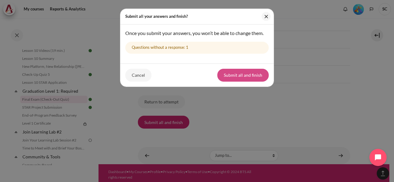
click at [242, 71] on button "Submit all and finish" at bounding box center [242, 75] width 51 height 13
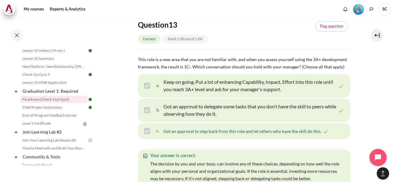
scroll to position [3282, 0]
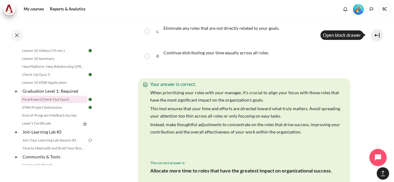
click at [376, 37] on button at bounding box center [377, 35] width 12 height 12
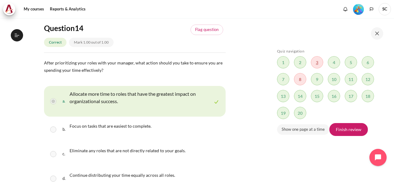
click at [314, 61] on span "Blocks" at bounding box center [317, 62] width 12 height 12
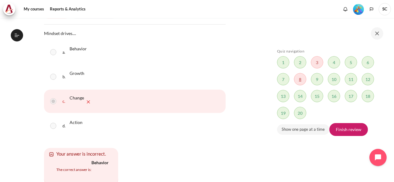
click at [303, 79] on span "Blocks" at bounding box center [300, 79] width 12 height 12
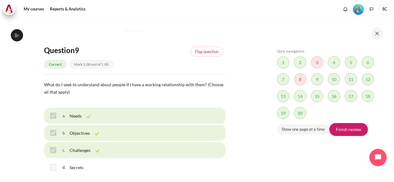
scroll to position [1835, 0]
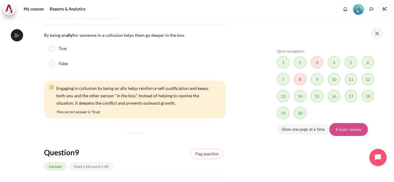
click at [342, 127] on link "Finish review" at bounding box center [348, 129] width 38 height 13
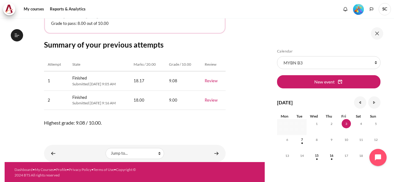
scroll to position [217, 0]
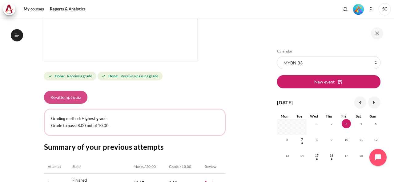
click at [71, 98] on button "Re-attempt quiz" at bounding box center [65, 97] width 43 height 13
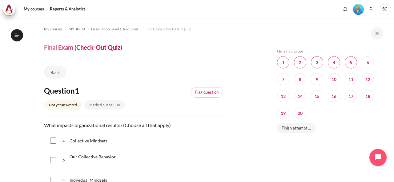
scroll to position [102, 0]
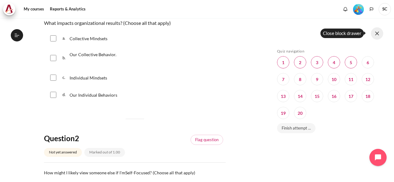
click at [374, 35] on button at bounding box center [377, 33] width 12 height 12
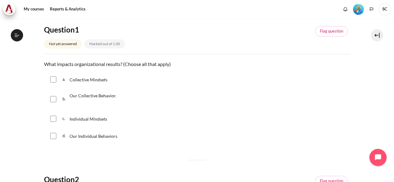
scroll to position [57, 0]
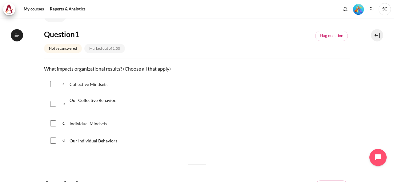
click at [54, 84] on input "Content" at bounding box center [53, 84] width 6 height 6
checkbox input "true"
click at [52, 101] on input "Content" at bounding box center [53, 104] width 6 height 6
checkbox input "true"
click at [56, 125] on div "c. Individual Mindsets" at bounding box center [197, 124] width 306 height 16
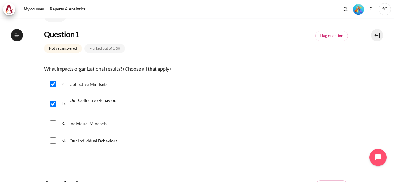
click at [54, 124] on input "Content" at bounding box center [53, 124] width 6 height 6
checkbox input "true"
click at [52, 139] on input "Content" at bounding box center [53, 141] width 6 height 6
checkbox input "true"
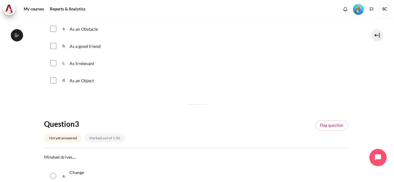
scroll to position [159, 0]
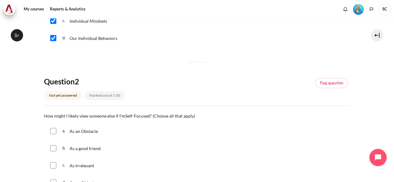
click at [90, 131] on span "As an Obstacle" at bounding box center [84, 131] width 28 height 5
checkbox input "true"
click at [74, 168] on p "As Irrelevant" at bounding box center [83, 165] width 27 height 7
checkbox input "true"
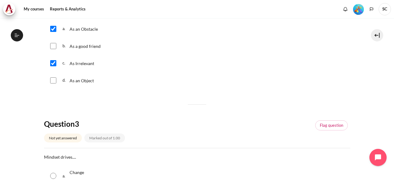
click at [87, 81] on span "As an Object" at bounding box center [82, 80] width 24 height 5
checkbox input "true"
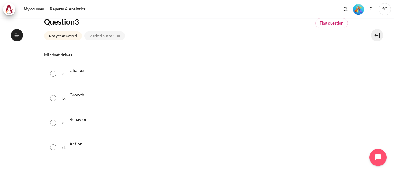
click at [82, 120] on span "Behavior" at bounding box center [78, 119] width 17 height 5
radio input "true"
click at [79, 95] on span "Growth" at bounding box center [77, 94] width 15 height 5
radio input "true"
click at [70, 116] on p "Behavior" at bounding box center [78, 119] width 17 height 7
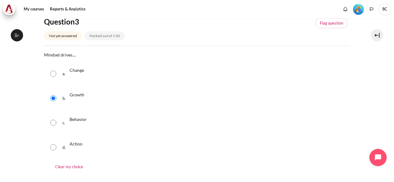
radio input "true"
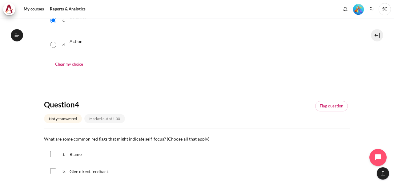
scroll to position [570, 0]
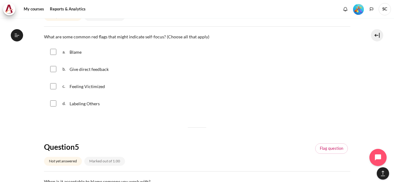
click at [83, 56] on div "Blame" at bounding box center [77, 52] width 15 height 10
checkbox input "true"
click at [84, 88] on span "Feeling Victimized" at bounding box center [87, 86] width 35 height 5
checkbox input "true"
click at [81, 104] on span "Labeling Others" at bounding box center [85, 103] width 30 height 5
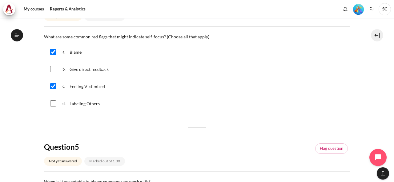
checkbox input "true"
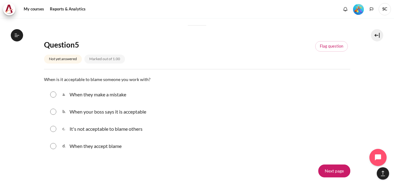
click at [122, 130] on p "It's not acceptable to blame others" at bounding box center [106, 129] width 73 height 7
radio input "true"
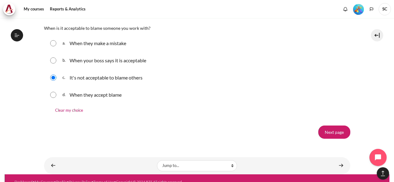
scroll to position [730, 0]
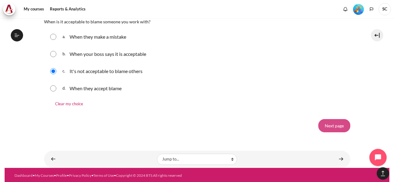
click at [334, 126] on input "Next page" at bounding box center [334, 125] width 32 height 13
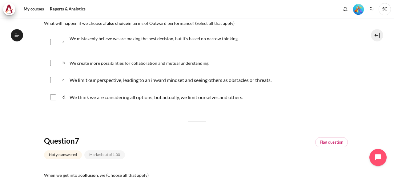
scroll to position [585, 0]
click at [154, 81] on p "We limit our perspective, leading to an inward mindset and seeing others as obs…" at bounding box center [171, 80] width 202 height 7
checkbox input "true"
click at [144, 41] on p "We mistakenly believe we are making the best decision, but it's based on narrow…" at bounding box center [154, 38] width 169 height 7
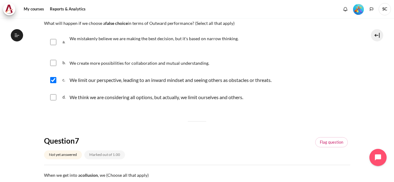
click at [95, 40] on span "We mistakenly believe we are making the best decision, but it's based on narrow…" at bounding box center [154, 38] width 169 height 5
checkbox input "true"
click at [90, 98] on p "We think we are considering all options, but actually, we limit ourselves and o…" at bounding box center [157, 97] width 174 height 7
checkbox input "true"
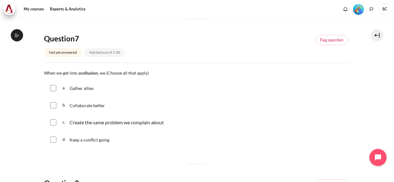
click at [81, 88] on span "Gather allies" at bounding box center [82, 88] width 24 height 5
checkbox input "true"
click at [87, 122] on div "Create the same problem we complain about" at bounding box center [117, 122] width 94 height 7
checkbox input "true"
click at [89, 140] on span "Keep a conflict going" at bounding box center [90, 140] width 40 height 5
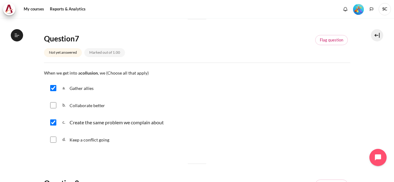
checkbox input "true"
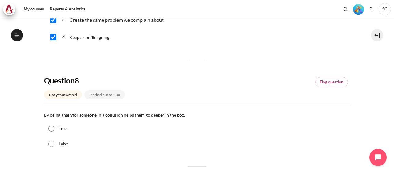
click at [64, 129] on label "True" at bounding box center [63, 129] width 8 height 6
click at [54, 129] on input "True" at bounding box center [51, 129] width 6 height 6
radio input "true"
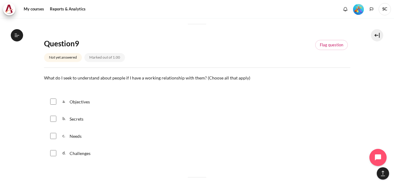
scroll to position [458, 0]
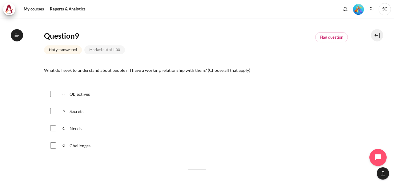
click at [77, 129] on span "Needs" at bounding box center [76, 128] width 12 height 5
checkbox input "true"
click at [78, 97] on div "Objectives" at bounding box center [81, 94] width 23 height 10
checkbox input "true"
click at [79, 150] on div "Challenges" at bounding box center [82, 146] width 24 height 10
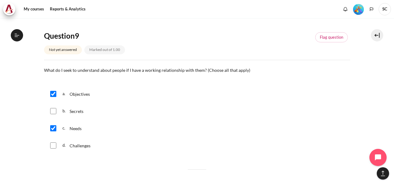
checkbox input "true"
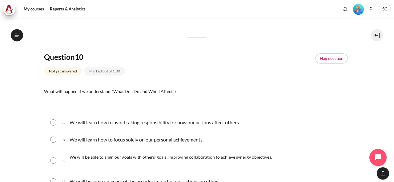
scroll to position [595, 0]
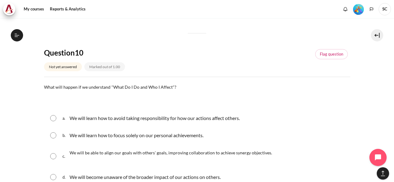
click at [122, 153] on span "We will be able to align our goals with others' goals, improving collaboration …" at bounding box center [171, 152] width 202 height 5
radio input "true"
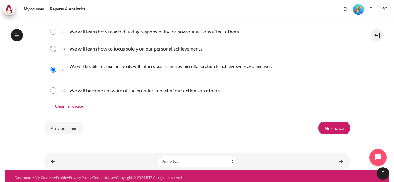
scroll to position [684, 0]
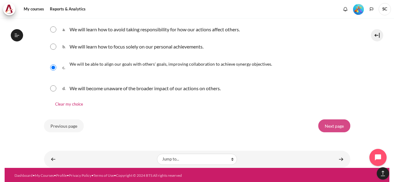
click at [328, 122] on input "Next page" at bounding box center [334, 126] width 32 height 13
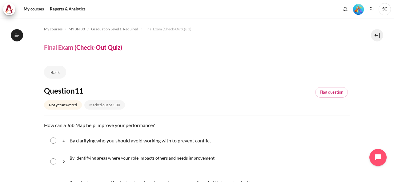
scroll to position [102, 0]
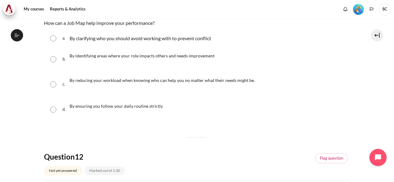
click at [156, 56] on span "By identifying areas where your role impacts others and needs improvement" at bounding box center [142, 55] width 145 height 5
radio input "true"
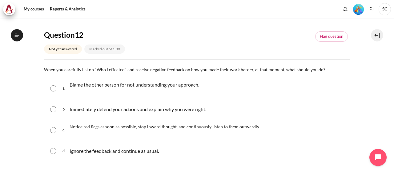
scroll to position [241, 0]
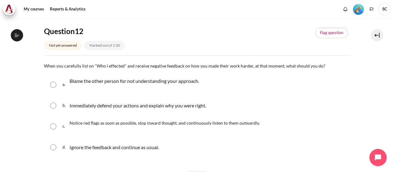
click at [122, 124] on span "Notice red flags as soon as possible, stop inward thought, and continuously lis…" at bounding box center [165, 123] width 190 height 5
radio input "true"
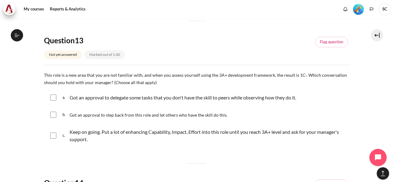
scroll to position [406, 0]
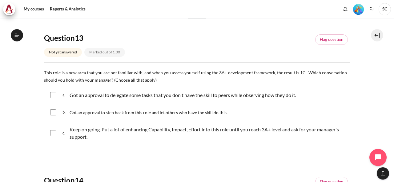
click at [86, 97] on p "Got an approval to delegate some tasks that you don't have the skill to peers w…" at bounding box center [183, 95] width 226 height 7
checkbox input "true"
click at [86, 109] on div "Got an approval to step back from this role and let others who have the skill d…" at bounding box center [149, 112] width 158 height 7
checkbox input "true"
click at [84, 127] on p "Keep on going. Put a lot of enhancing Capability, Impact, Effort into this role…" at bounding box center [209, 133] width 278 height 15
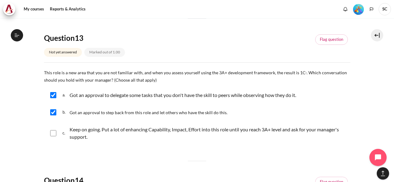
checkbox input "true"
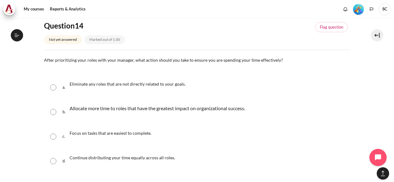
scroll to position [575, 0]
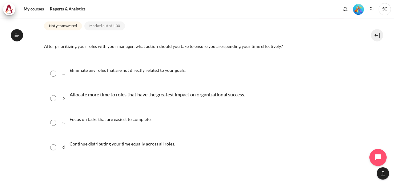
click at [104, 94] on p "Allocate more time to roles that have the greatest impact on organizational suc…" at bounding box center [157, 94] width 175 height 7
radio input "true"
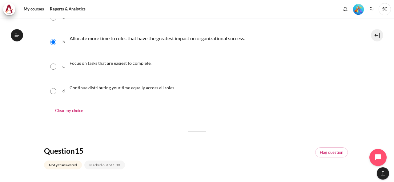
scroll to position [603, 0]
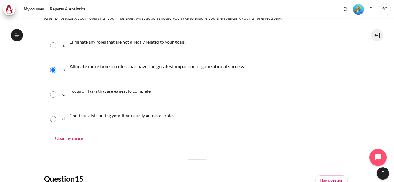
click at [108, 87] on p "Focus on tasks that are easiest to complete." at bounding box center [111, 90] width 82 height 7
radio input "true"
click at [98, 69] on p "Allocate more time to roles that have the greatest impact on organizational suc…" at bounding box center [157, 66] width 175 height 7
radio input "true"
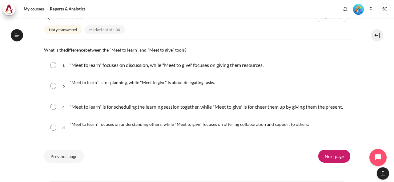
scroll to position [753, 0]
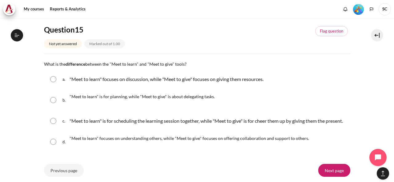
click at [110, 141] on span ""Meet to learn" focuses on understanding others, while "Meet to give" focuses o…" at bounding box center [189, 138] width 239 height 5
radio input "true"
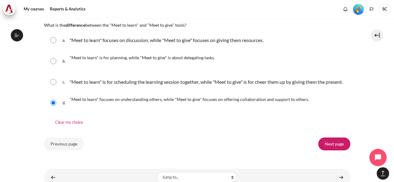
scroll to position [818, 0]
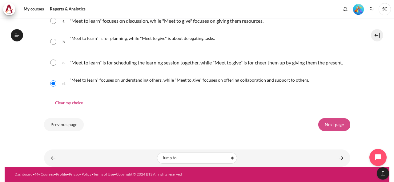
click at [334, 126] on input "Next page" at bounding box center [334, 124] width 32 height 13
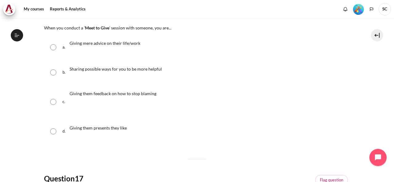
scroll to position [102, 0]
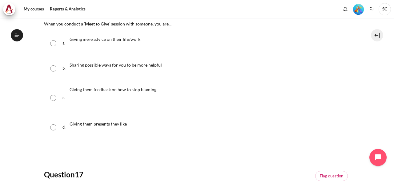
click at [103, 66] on span "Sharing possible ways for you to be more helpful" at bounding box center [116, 64] width 92 height 5
radio input "true"
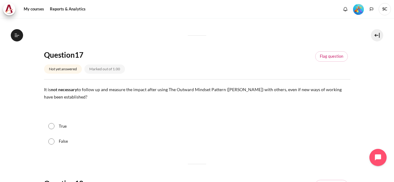
scroll to position [243, 0]
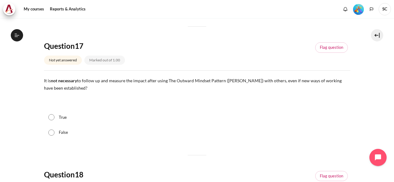
click at [63, 131] on label "False" at bounding box center [63, 133] width 9 height 6
click at [54, 131] on input "False" at bounding box center [51, 133] width 6 height 6
radio input "true"
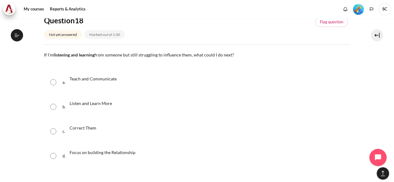
scroll to position [410, 0]
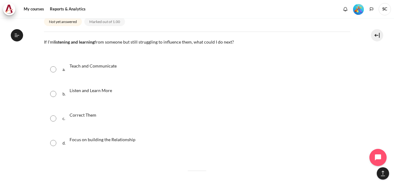
click at [112, 143] on div "Focus on building the Relationship" at bounding box center [103, 143] width 66 height 17
radio input "true"
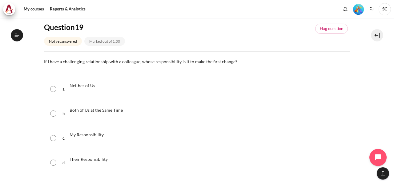
scroll to position [591, 0]
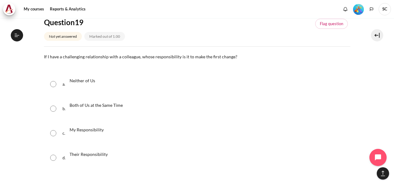
click at [95, 132] on p "My Responsibility" at bounding box center [87, 129] width 35 height 7
radio input "true"
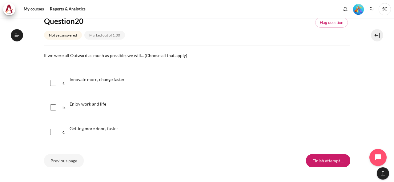
scroll to position [801, 0]
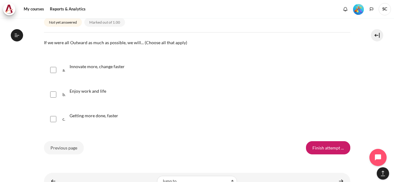
click at [92, 67] on span "Innovate more, change faster" at bounding box center [97, 66] width 55 height 5
checkbox input "true"
click at [91, 92] on span "Enjoy work and life" at bounding box center [88, 91] width 37 height 5
checkbox input "true"
click at [94, 114] on span "Getting more done, faster" at bounding box center [94, 115] width 49 height 5
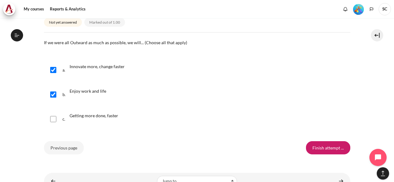
checkbox input "true"
click at [326, 146] on input "Finish attempt ..." at bounding box center [328, 148] width 44 height 13
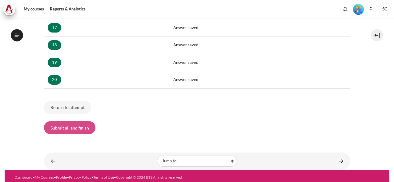
scroll to position [585, 0]
click at [80, 126] on button "Submit all and finish" at bounding box center [69, 128] width 51 height 13
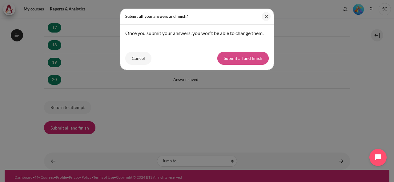
click at [243, 58] on button "Submit all and finish" at bounding box center [242, 58] width 51 height 13
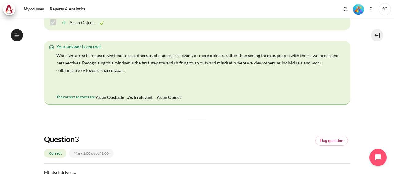
scroll to position [513, 0]
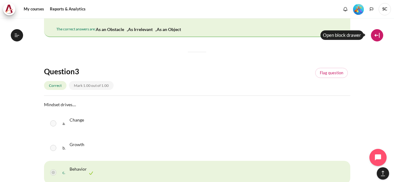
click at [373, 34] on button at bounding box center [377, 35] width 12 height 12
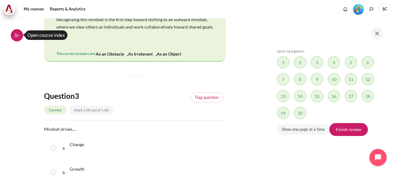
click at [15, 35] on icon at bounding box center [17, 36] width 6 height 6
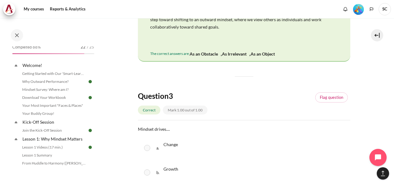
scroll to position [0, 0]
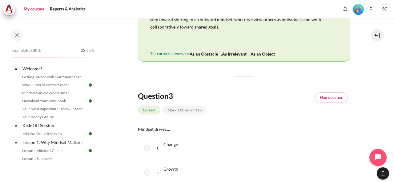
click at [36, 11] on link "My courses" at bounding box center [34, 9] width 25 height 12
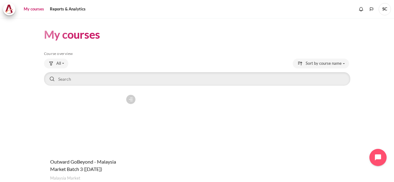
click at [98, 110] on figure "Content" at bounding box center [91, 123] width 95 height 62
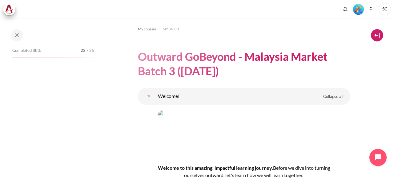
click at [376, 37] on button at bounding box center [377, 35] width 12 height 12
click at [377, 37] on button at bounding box center [377, 35] width 12 height 12
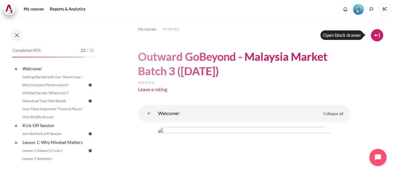
click at [376, 36] on button at bounding box center [377, 35] width 12 height 12
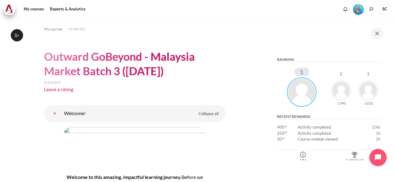
scroll to position [205, 0]
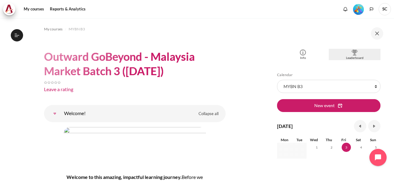
click at [353, 56] on div "Leaderboard" at bounding box center [354, 58] width 49 height 5
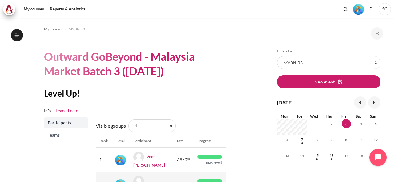
scroll to position [102, 0]
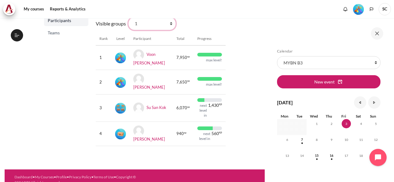
click at [170, 24] on select "All participants 2 1 3 3 4" at bounding box center [151, 23] width 47 height 13
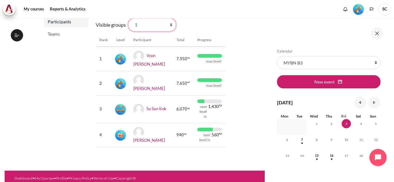
select select "4962"
click at [128, 18] on select "All participants 2 1 3 3 4" at bounding box center [151, 24] width 47 height 13
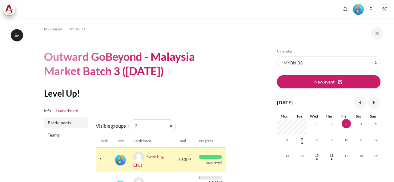
scroll to position [102, 0]
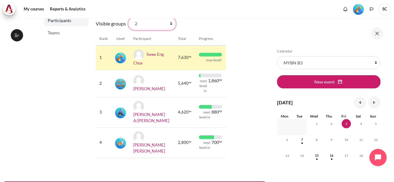
click at [170, 24] on select "All participants 2 1 3 3 4" at bounding box center [151, 23] width 47 height 13
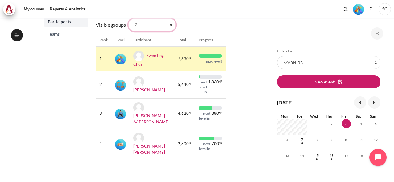
select select "4979"
click at [128, 18] on select "All participants 2 1 3 3 4" at bounding box center [151, 24] width 47 height 13
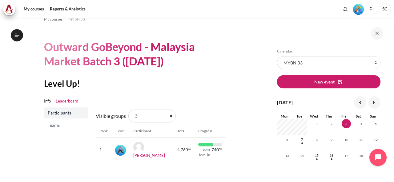
scroll to position [34, 0]
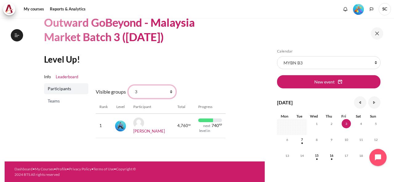
click at [170, 94] on select "All participants 2 1 3 3 4" at bounding box center [151, 92] width 47 height 13
select select "4963"
click at [128, 86] on select "All participants 2 1 3 3 4" at bounding box center [151, 92] width 47 height 13
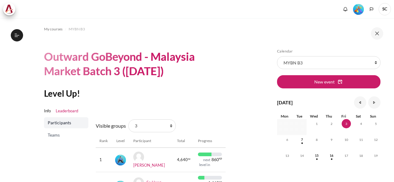
scroll to position [83, 0]
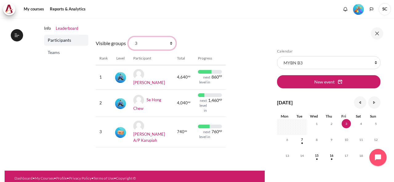
click at [170, 45] on select "All participants 2 1 3 3 4" at bounding box center [151, 43] width 47 height 13
select select "4964"
click at [128, 37] on select "All participants 2 1 3 3 4" at bounding box center [151, 43] width 47 height 13
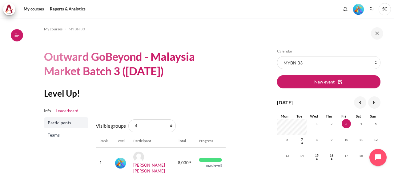
click at [19, 38] on button "Open course index" at bounding box center [17, 35] width 12 height 12
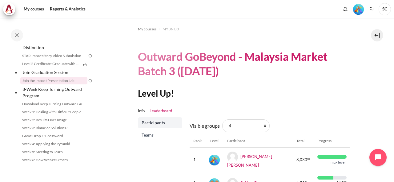
scroll to position [615, 0]
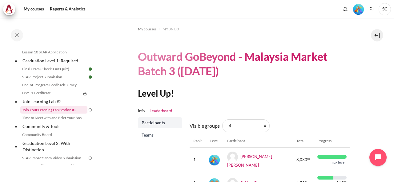
click at [71, 114] on link "Join Your Learning Lab Session #2" at bounding box center [53, 109] width 67 height 7
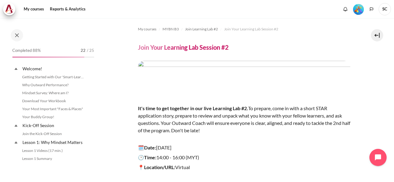
scroll to position [626, 0]
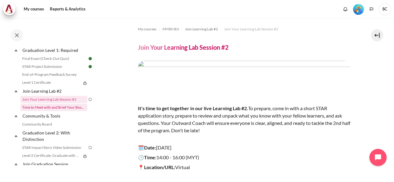
click at [68, 111] on link "Time to Meet with and Brief Your Boss #2" at bounding box center [53, 107] width 67 height 7
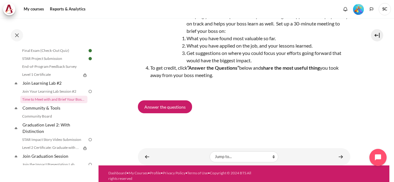
scroll to position [57, 0]
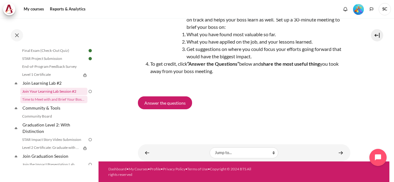
click at [69, 95] on link "Join Your Learning Lab Session #2" at bounding box center [53, 91] width 67 height 7
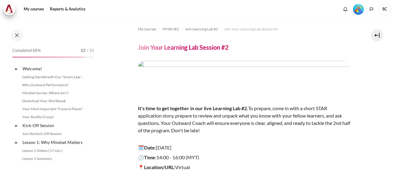
scroll to position [626, 0]
